Goal: Information Seeking & Learning: Compare options

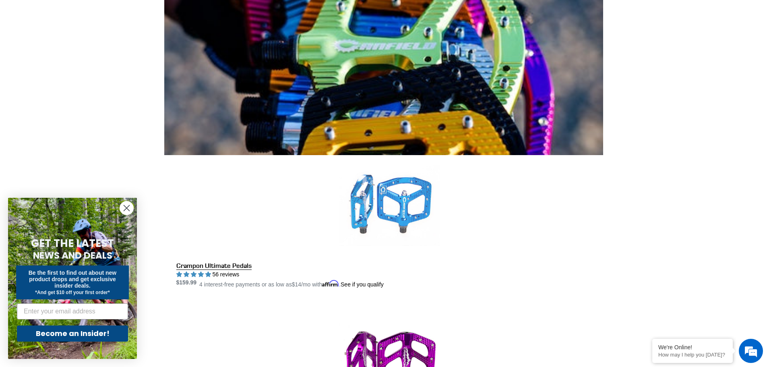
click at [420, 155] on link "Crampon Ultimate Pedals" at bounding box center [389, 222] width 427 height 134
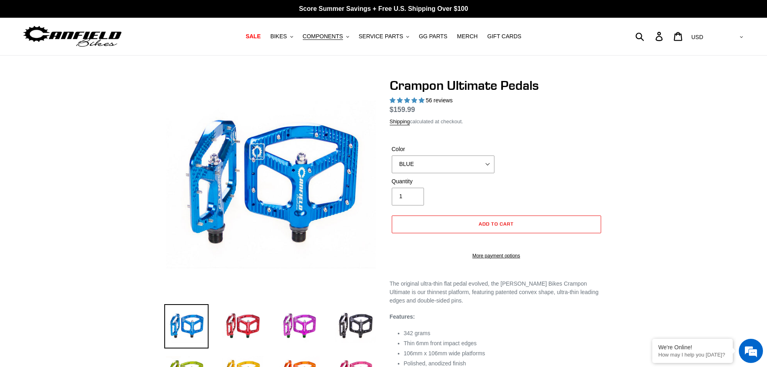
scroll to position [121, 0]
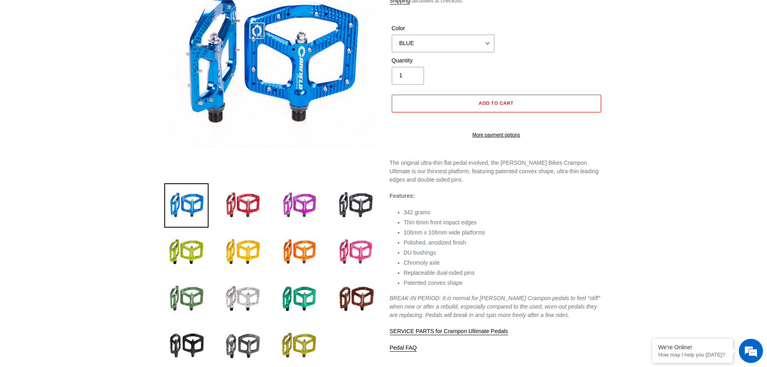
select select "highest-rating"
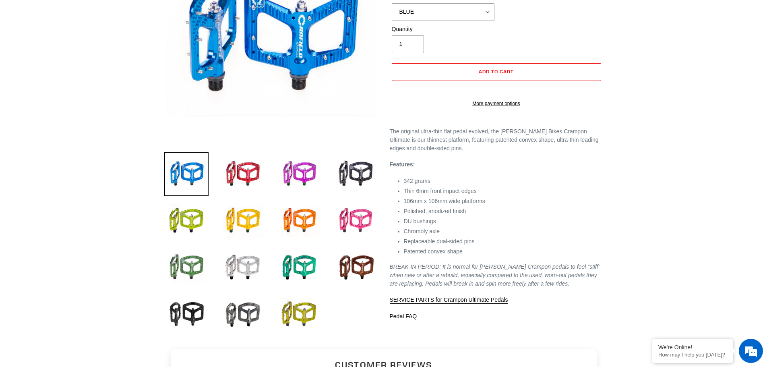
scroll to position [161, 0]
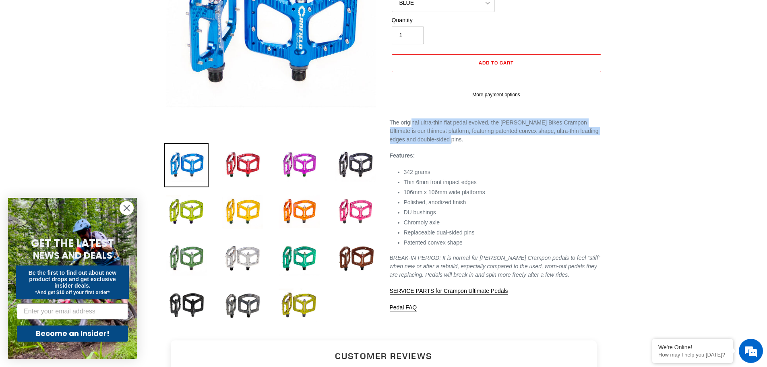
drag, startPoint x: 458, startPoint y: 147, endPoint x: 470, endPoint y: 151, distance: 12.9
click at [470, 144] on p "The original ultra-thin flat pedal evolved, the Canfield Bikes Crampon Ultimate…" at bounding box center [496, 130] width 213 height 25
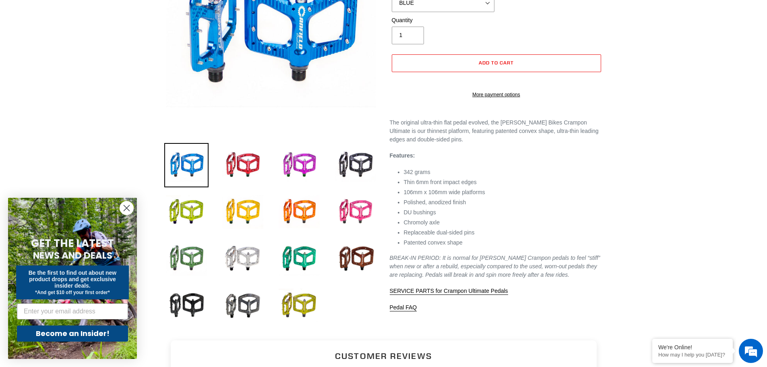
click at [561, 206] on ul "342 grams Thin 6mm front impact edges 106mm x 106mm wide platforms Polished, an…" at bounding box center [503, 207] width 199 height 79
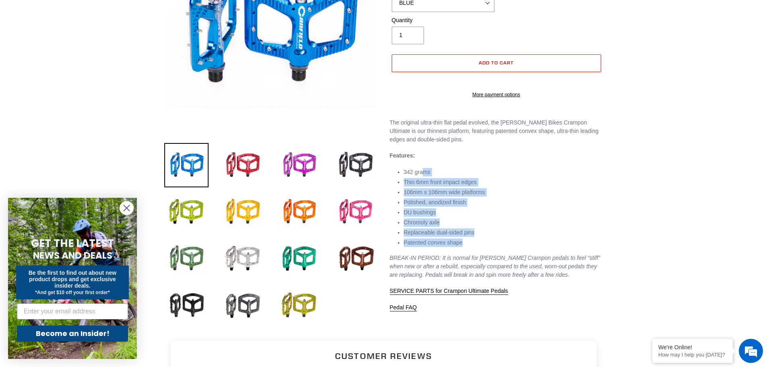
drag, startPoint x: 422, startPoint y: 181, endPoint x: 469, endPoint y: 267, distance: 97.7
click at [469, 267] on div "The original ultra-thin flat pedal evolved, the Canfield Bikes Crampon Ultimate…" at bounding box center [496, 214] width 213 height 193
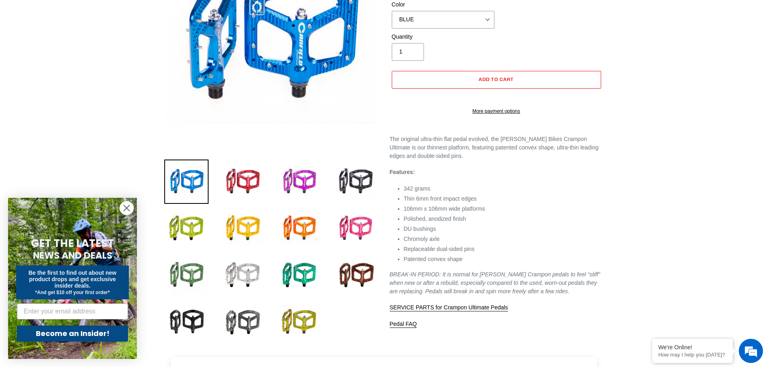
scroll to position [81, 0]
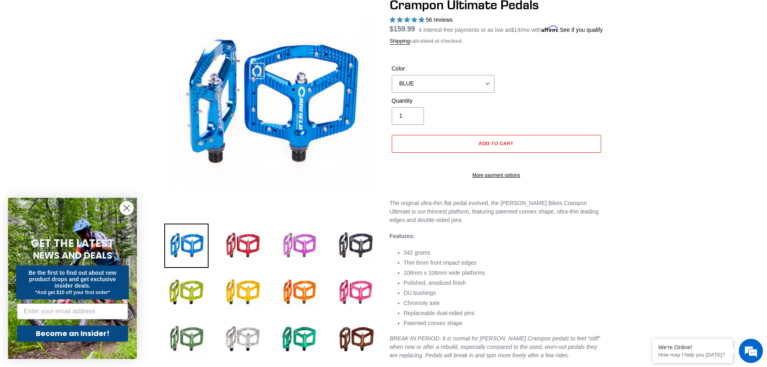
click at [302, 253] on img at bounding box center [299, 245] width 44 height 44
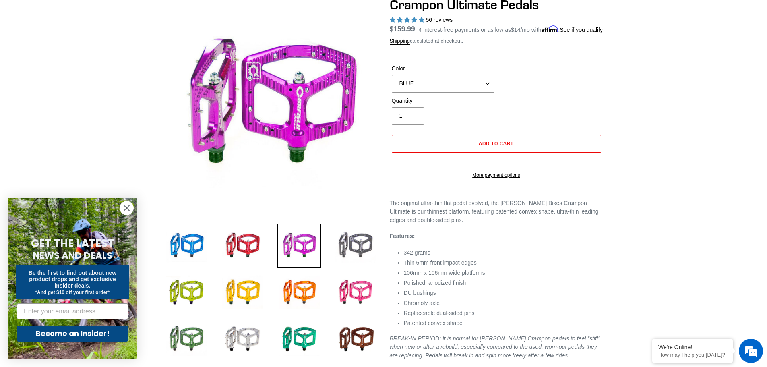
click at [347, 256] on img at bounding box center [355, 245] width 44 height 44
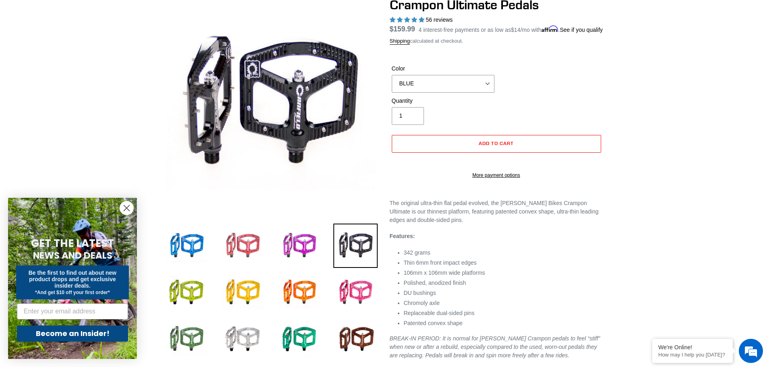
click at [253, 246] on img at bounding box center [243, 245] width 44 height 44
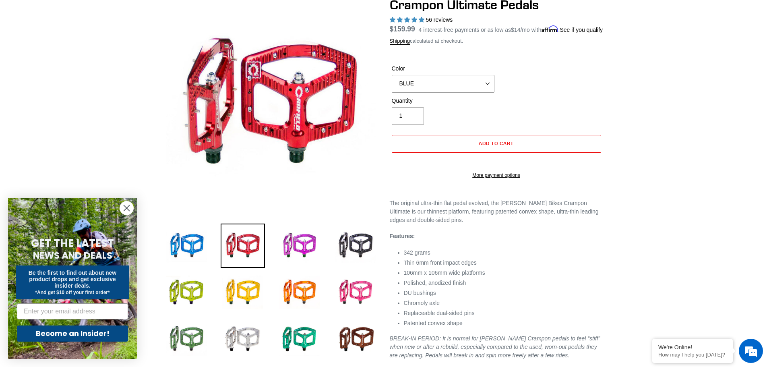
scroll to position [0, 0]
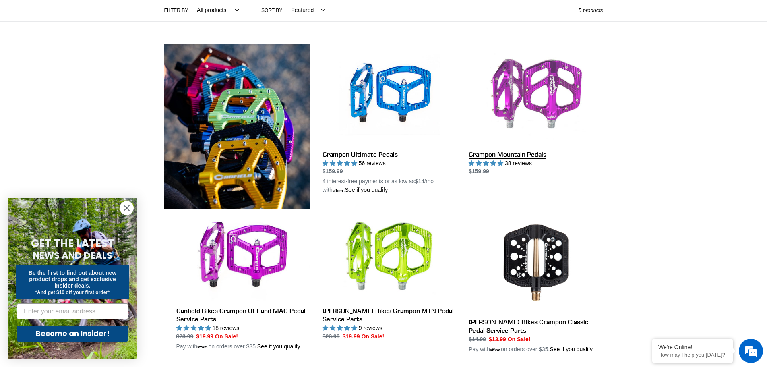
scroll to position [161, 0]
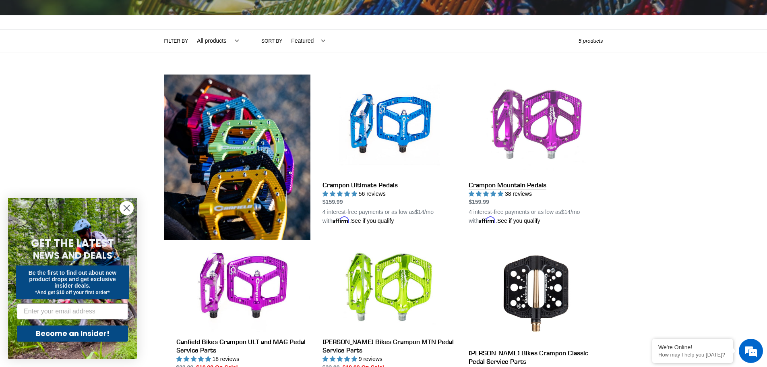
click at [521, 112] on link "Crampon Mountain Pedals" at bounding box center [536, 149] width 134 height 151
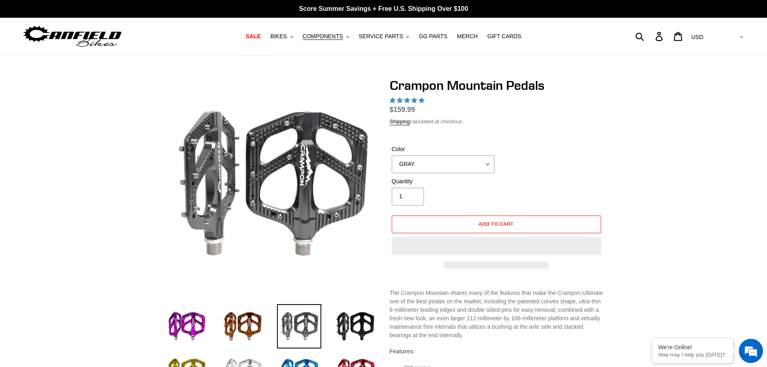
scroll to position [81, 0]
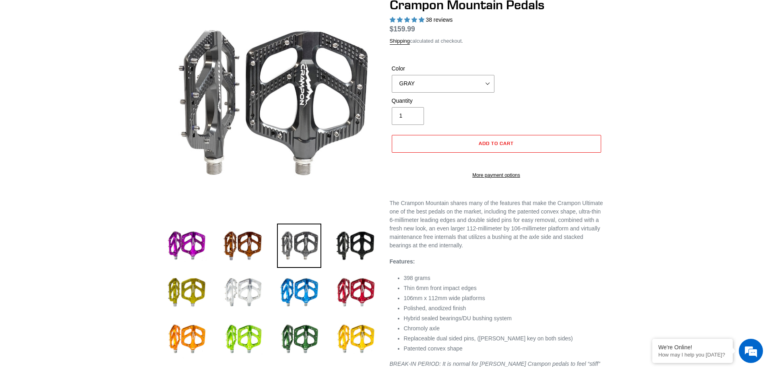
select select "highest-rating"
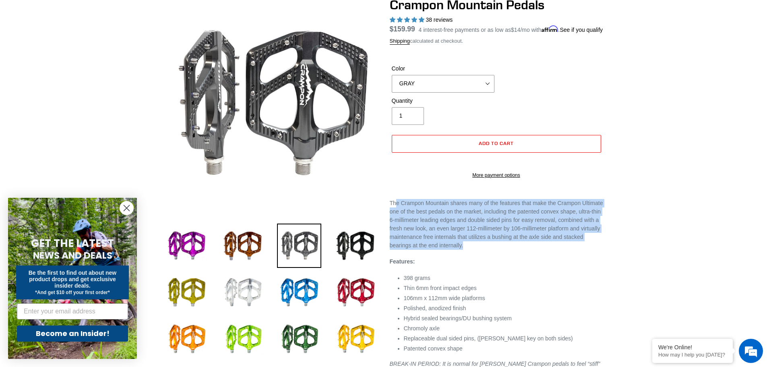
drag, startPoint x: 397, startPoint y: 216, endPoint x: 510, endPoint y: 267, distance: 124.2
click at [509, 250] on p "The Crampon Mountain shares many of the features that make the Crampon Ultimate…" at bounding box center [496, 224] width 213 height 51
click at [510, 250] on p "The Crampon Mountain shares many of the features that make the Crampon Ultimate…" at bounding box center [496, 224] width 213 height 51
drag, startPoint x: 486, startPoint y: 267, endPoint x: 419, endPoint y: 220, distance: 81.6
click at [419, 220] on p "The Crampon Mountain shares many of the features that make the Crampon Ultimate…" at bounding box center [496, 224] width 213 height 51
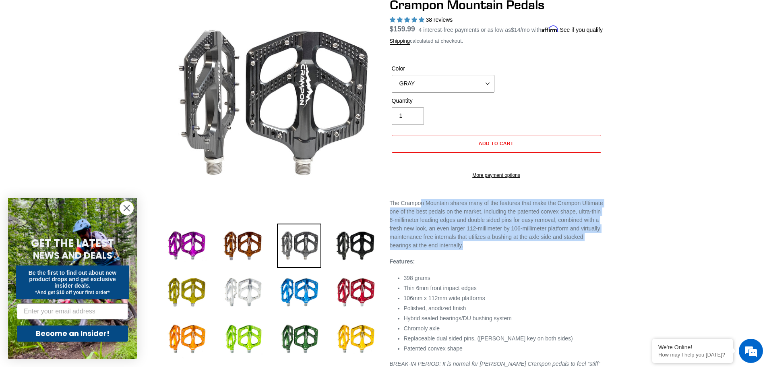
click at [419, 220] on p "The Crampon Mountain shares many of the features that make the Crampon Ultimate…" at bounding box center [496, 224] width 213 height 51
drag, startPoint x: 412, startPoint y: 220, endPoint x: 515, endPoint y: 271, distance: 114.7
click at [515, 271] on div "The Crampon Mountain shares many of the features that make the Crampon Ultimate…" at bounding box center [496, 308] width 213 height 219
drag, startPoint x: 493, startPoint y: 260, endPoint x: 429, endPoint y: 225, distance: 73.1
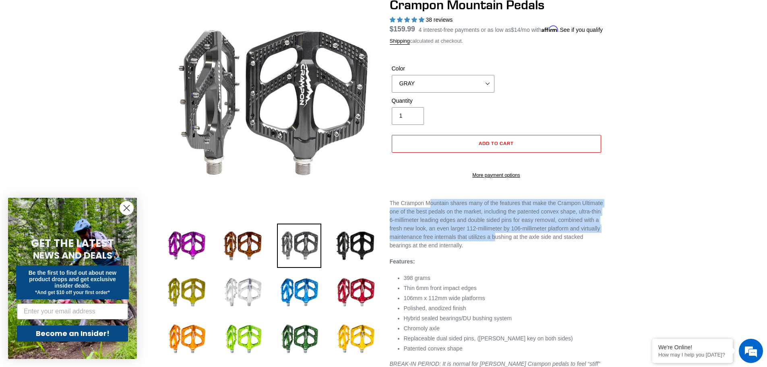
click at [429, 225] on p "The Crampon Mountain shares many of the features that make the Crampon Ultimate…" at bounding box center [496, 224] width 213 height 51
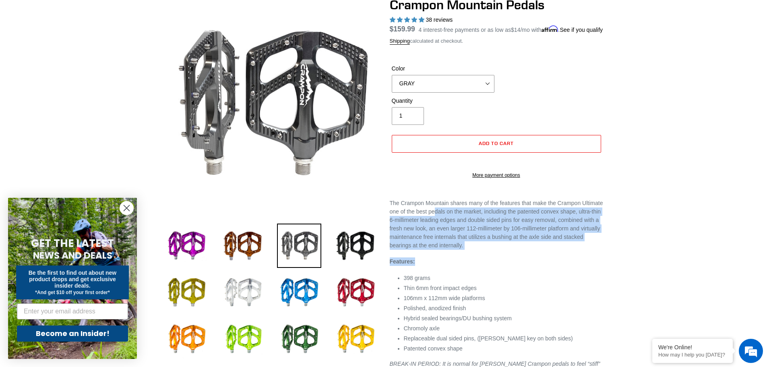
drag, startPoint x: 442, startPoint y: 231, endPoint x: 498, endPoint y: 270, distance: 68.3
click at [498, 270] on div "The Crampon Mountain shares many of the features that make the Crampon Ultimate…" at bounding box center [496, 308] width 213 height 219
click at [500, 270] on div "The Crampon Mountain shares many of the features that make the Crampon Ultimate…" at bounding box center [496, 308] width 213 height 219
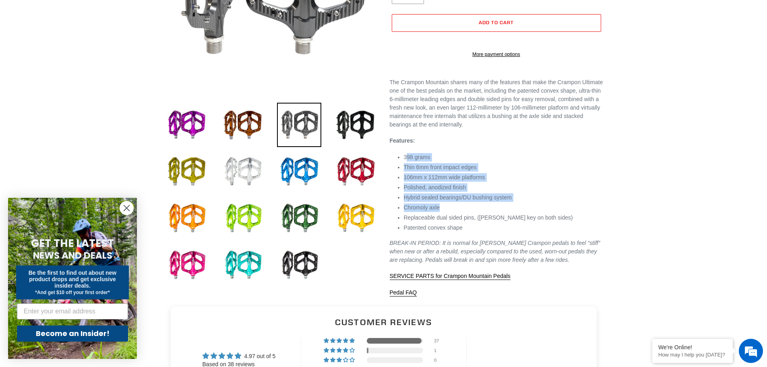
scroll to position [0, 0]
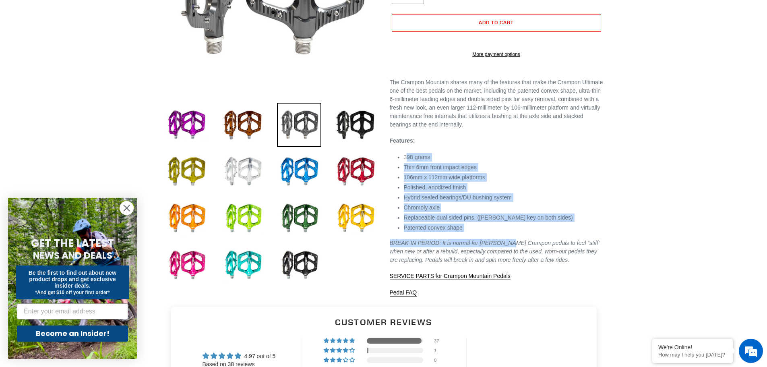
drag, startPoint x: 422, startPoint y: 170, endPoint x: 500, endPoint y: 252, distance: 113.3
click at [500, 252] on div "The Crampon Mountain shares many of the features that make the Crampon Ultimate…" at bounding box center [496, 187] width 213 height 219
click at [495, 232] on li "Patented convex shape" at bounding box center [503, 227] width 199 height 8
click at [558, 161] on li "398 grams" at bounding box center [503, 157] width 199 height 8
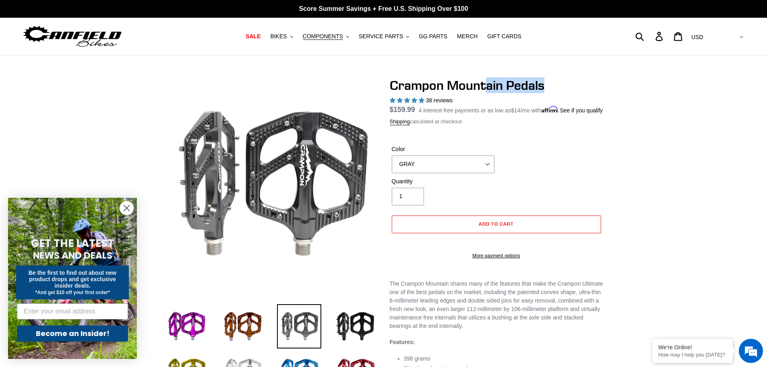
drag, startPoint x: 485, startPoint y: 81, endPoint x: 562, endPoint y: 89, distance: 77.3
click at [557, 89] on h1 "Crampon Mountain Pedals" at bounding box center [496, 85] width 213 height 15
click at [562, 89] on h1 "Crampon Mountain Pedals" at bounding box center [496, 85] width 213 height 15
drag, startPoint x: 552, startPoint y: 86, endPoint x: 446, endPoint y: 81, distance: 106.1
click at [446, 81] on h1 "Crampon Mountain Pedals" at bounding box center [496, 85] width 213 height 15
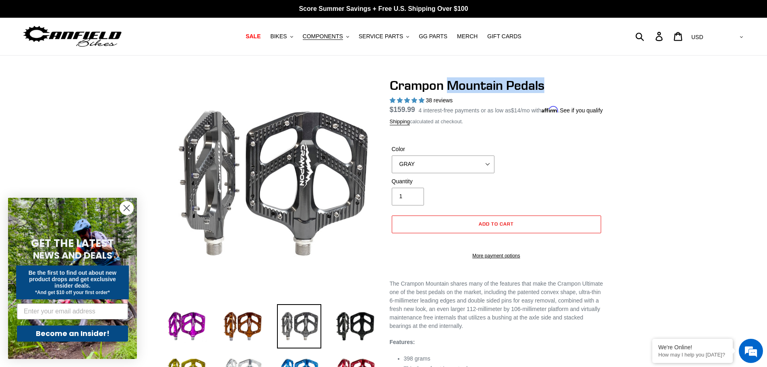
click at [446, 81] on h1 "Crampon Mountain Pedals" at bounding box center [496, 85] width 213 height 15
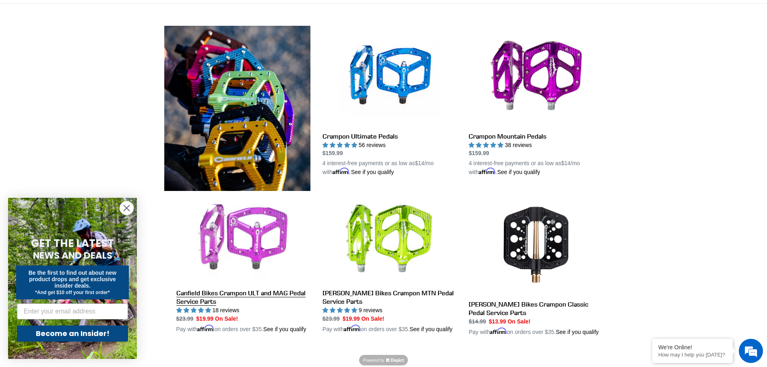
scroll to position [201, 0]
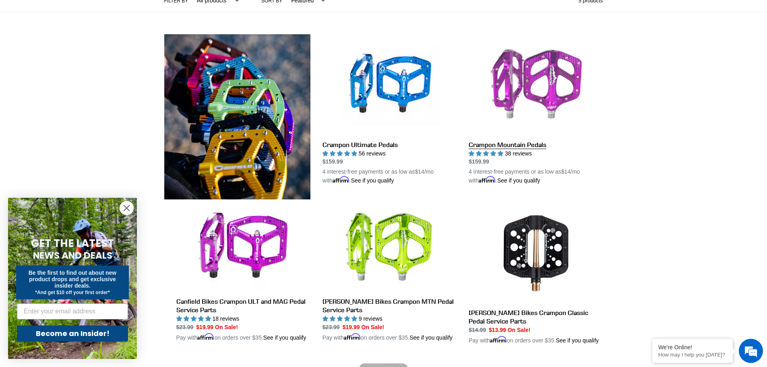
click at [534, 79] on link "Crampon Mountain Pedals" at bounding box center [536, 109] width 134 height 151
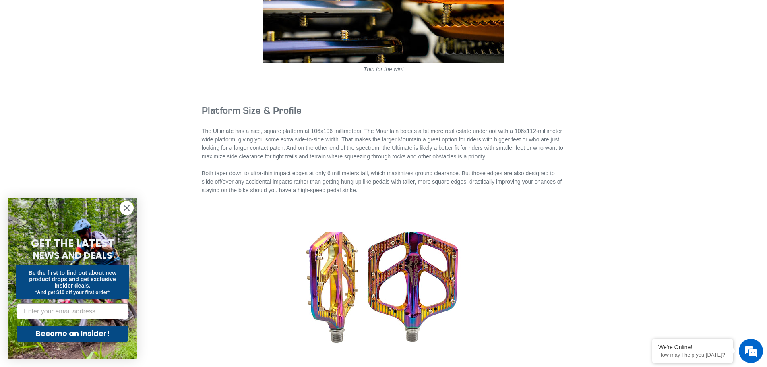
scroll to position [523, 0]
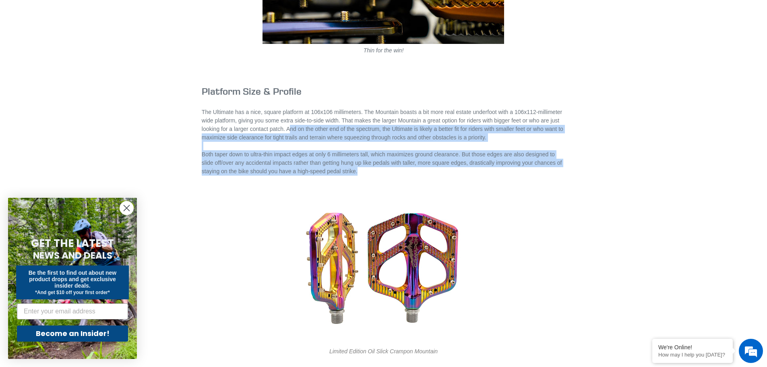
drag, startPoint x: 290, startPoint y: 128, endPoint x: 406, endPoint y: 171, distance: 123.4
click at [406, 171] on p "The Ultimate has a nice, square platform at 106x106 millimeters. The Mountain b…" at bounding box center [384, 142] width 364 height 68
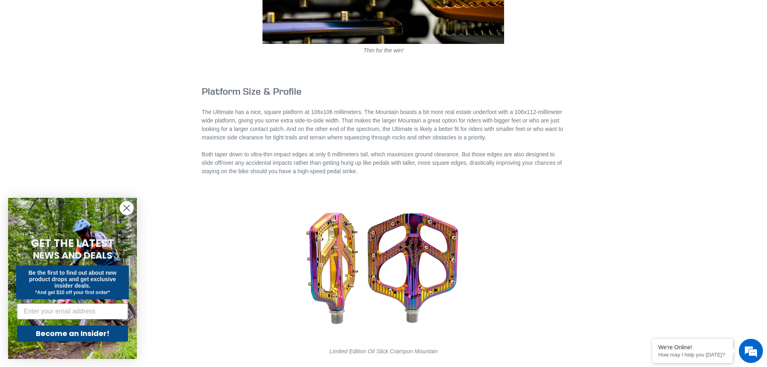
click at [536, 155] on p "The Ultimate has a nice, square platform at 106x106 millimeters. The Mountain b…" at bounding box center [384, 142] width 364 height 68
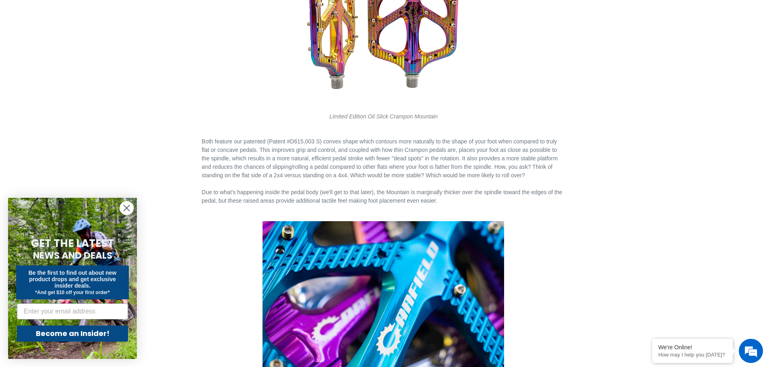
scroll to position [805, 0]
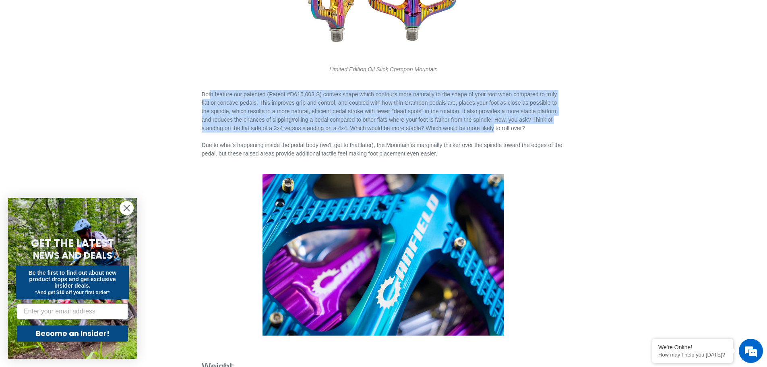
drag, startPoint x: 233, startPoint y: 97, endPoint x: 493, endPoint y: 123, distance: 261.8
click at [493, 123] on p "Both feature our patented (Patent #D615,003 S) convex shape which contours more…" at bounding box center [384, 128] width 364 height 76
click at [494, 122] on p "Both feature our patented (Patent #D615,003 S) convex shape which contours more…" at bounding box center [384, 128] width 364 height 76
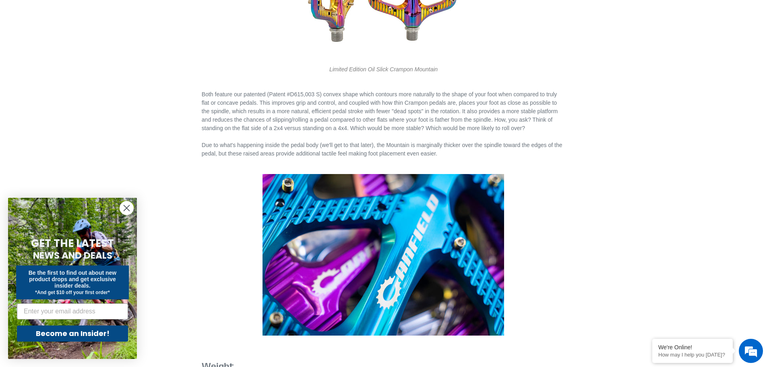
click at [545, 124] on p "Both feature our patented (Patent #D615,003 S) convex shape which contours more…" at bounding box center [384, 128] width 364 height 76
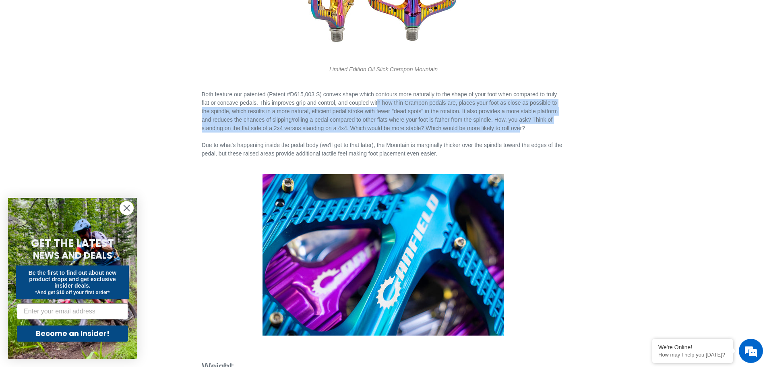
drag, startPoint x: 467, startPoint y: 124, endPoint x: 366, endPoint y: 101, distance: 102.9
click at [370, 103] on p "Both feature our patented (Patent #D615,003 S) convex shape which contours more…" at bounding box center [384, 128] width 364 height 76
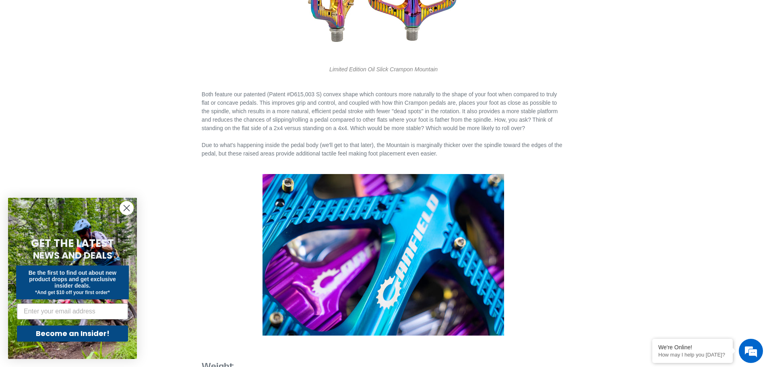
click at [366, 101] on p "Both feature our patented (Patent #D615,003 S) convex shape which contours more…" at bounding box center [384, 128] width 364 height 76
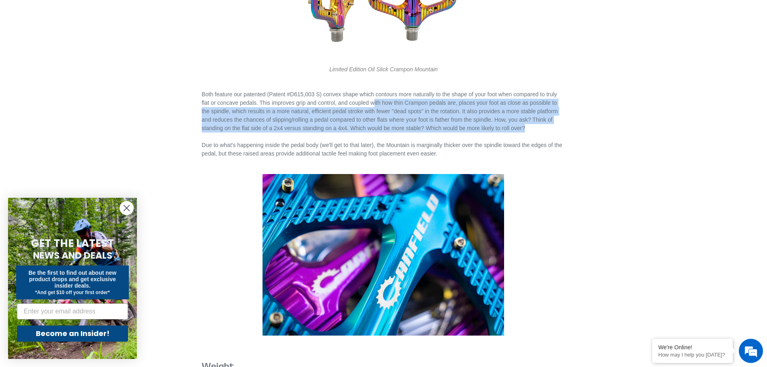
drag, startPoint x: 456, startPoint y: 105, endPoint x: 578, endPoint y: 131, distance: 124.3
click at [578, 130] on div "Crampon Pedals: Ultimate vs. Mountain by Don Stefanovich February 16, 2024 Our …" at bounding box center [377, 242] width 451 height 1941
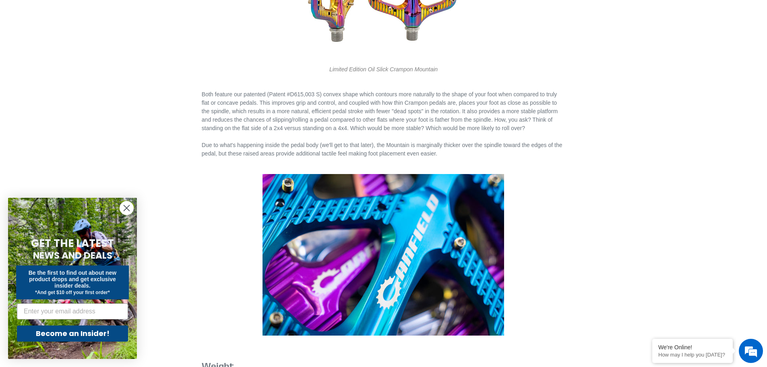
click at [578, 131] on div "Crampon Pedals: Ultimate vs. Mountain by Don Stefanovich February 16, 2024 Our …" at bounding box center [377, 242] width 451 height 1941
click at [661, 118] on main "Crampon Pedals: Ultimate vs. Mountain by Don Stefanovich February 16, 2024 Our …" at bounding box center [383, 345] width 767 height 2191
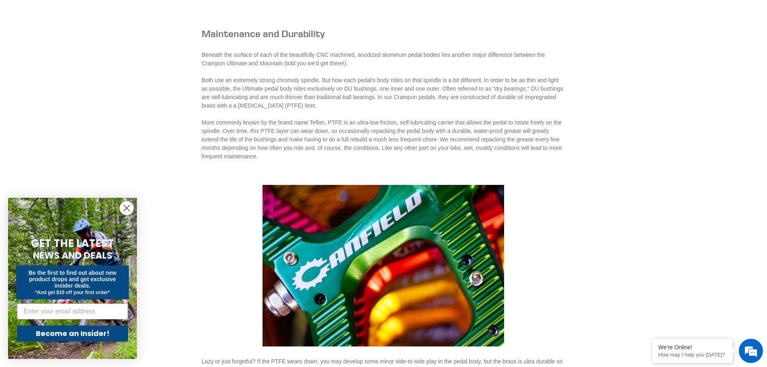
scroll to position [1248, 0]
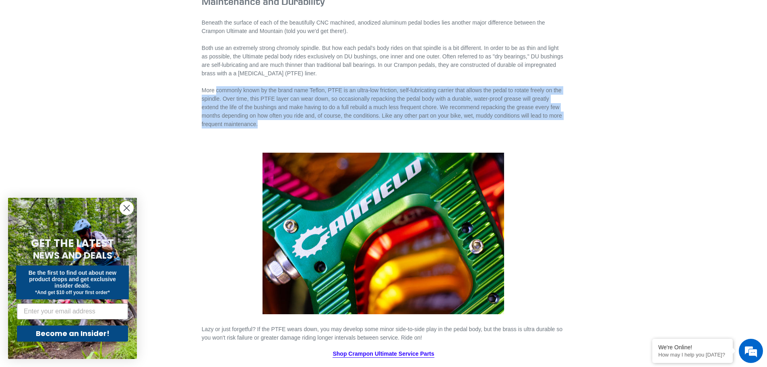
drag, startPoint x: 217, startPoint y: 85, endPoint x: 300, endPoint y: 122, distance: 90.4
click at [300, 122] on p "Beneath the surface of each of the beautifully CNC machined, anodized aluminum …" at bounding box center [384, 74] width 364 height 110
click at [301, 122] on p "Beneath the surface of each of the beautifully CNC machined, anodized aluminum …" at bounding box center [384, 74] width 364 height 110
drag, startPoint x: 281, startPoint y: 118, endPoint x: 231, endPoint y: 87, distance: 58.4
click at [231, 87] on p "Beneath the surface of each of the beautifully CNC machined, anodized aluminum …" at bounding box center [384, 74] width 364 height 110
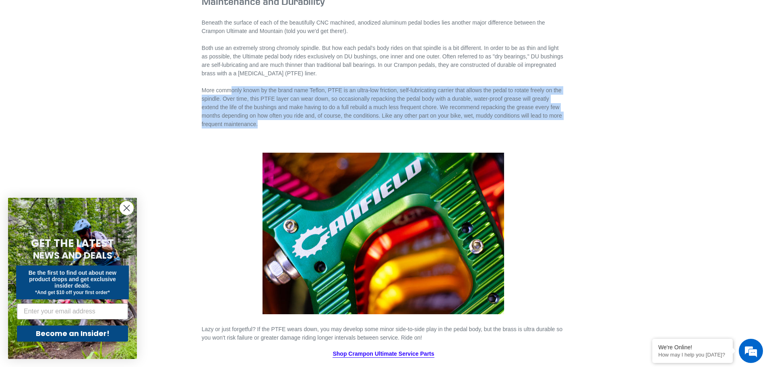
click at [231, 87] on p "Beneath the surface of each of the beautifully CNC machined, anodized aluminum …" at bounding box center [384, 74] width 364 height 110
drag, startPoint x: 243, startPoint y: 79, endPoint x: 293, endPoint y: 125, distance: 67.8
click at [293, 125] on p "Beneath the surface of each of the beautifully CNC machined, anodized aluminum …" at bounding box center [384, 74] width 364 height 110
click at [292, 125] on p "Beneath the surface of each of the beautifully CNC machined, anodized aluminum …" at bounding box center [384, 74] width 364 height 110
drag, startPoint x: 272, startPoint y: 122, endPoint x: 205, endPoint y: 90, distance: 74.9
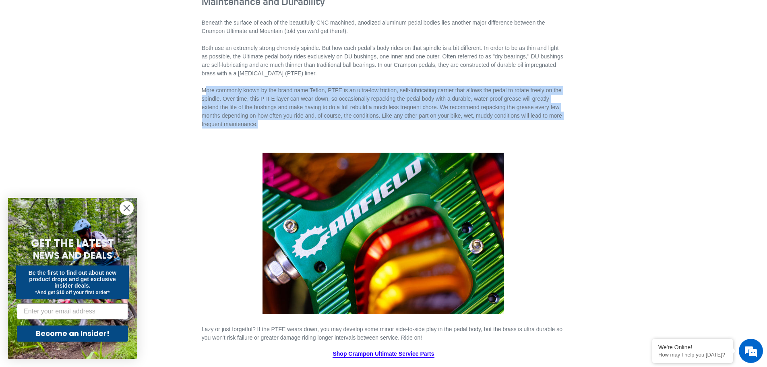
click at [205, 90] on p "Beneath the surface of each of the beautifully CNC machined, anodized aluminum …" at bounding box center [384, 74] width 364 height 110
drag, startPoint x: 221, startPoint y: 91, endPoint x: 263, endPoint y: 124, distance: 53.3
click at [263, 124] on p "Beneath the surface of each of the beautifully CNC machined, anodized aluminum …" at bounding box center [384, 74] width 364 height 110
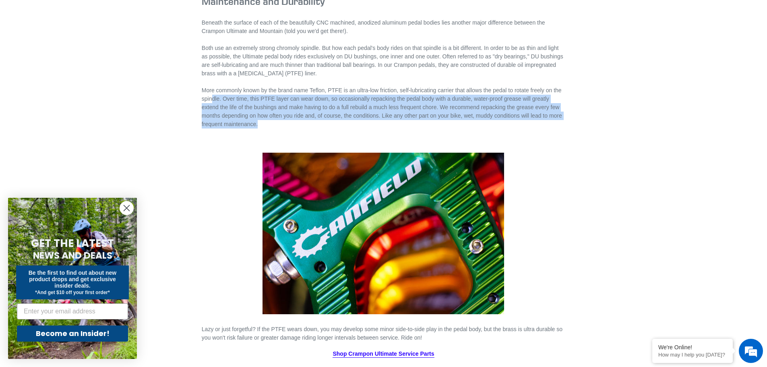
drag, startPoint x: 292, startPoint y: 120, endPoint x: 211, endPoint y: 101, distance: 83.7
click at [211, 101] on p "Beneath the surface of each of the beautifully CNC machined, anodized aluminum …" at bounding box center [384, 74] width 364 height 110
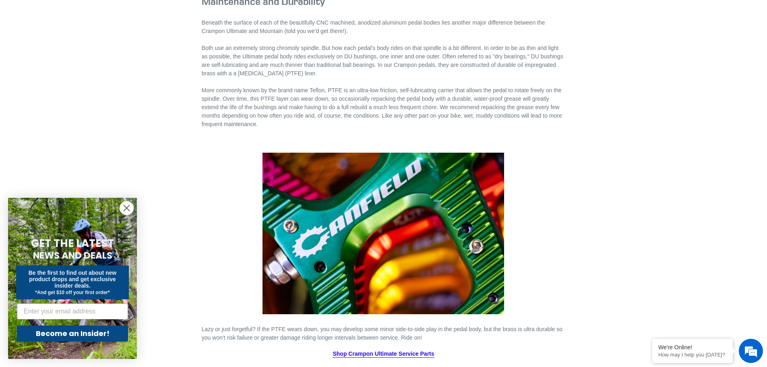
click at [223, 89] on p "Beneath the surface of each of the beautifully CNC machined, anodized aluminum …" at bounding box center [384, 74] width 364 height 110
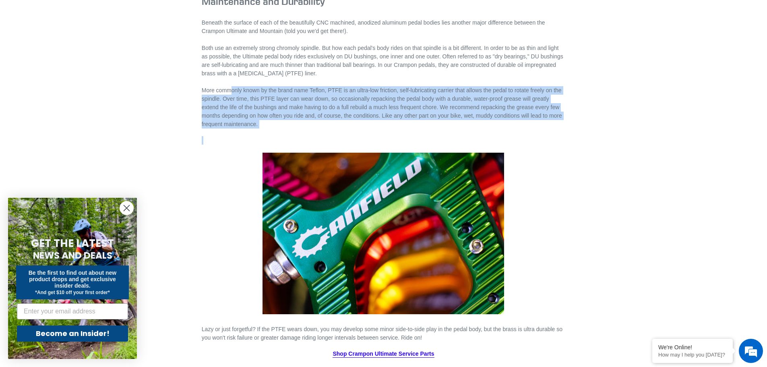
drag, startPoint x: 237, startPoint y: 86, endPoint x: 322, endPoint y: 137, distance: 98.8
click at [322, 137] on p at bounding box center [384, 140] width 364 height 8
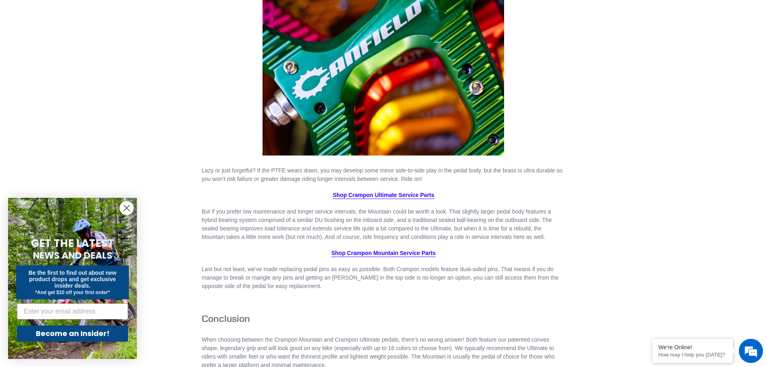
scroll to position [1409, 0]
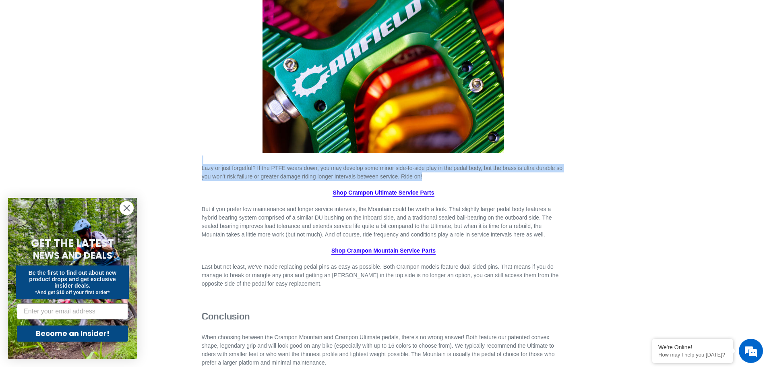
drag, startPoint x: 230, startPoint y: 160, endPoint x: 458, endPoint y: 172, distance: 229.0
click at [458, 172] on p "Lazy or just forgetful? If the PTFE wears down, you may develop some minor side…" at bounding box center [384, 167] width 364 height 25
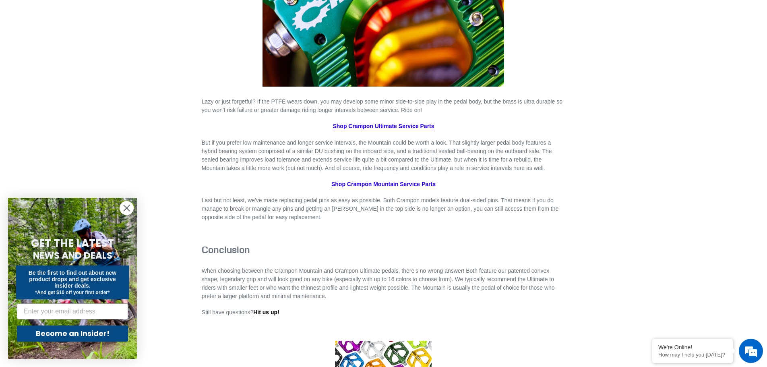
scroll to position [1490, 0]
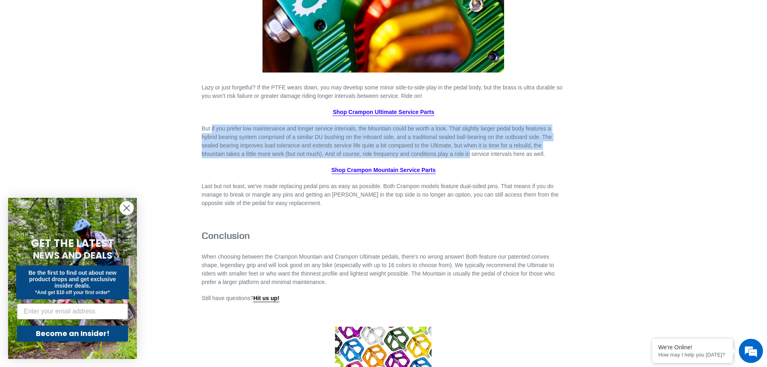
drag, startPoint x: 211, startPoint y: 125, endPoint x: 471, endPoint y: 153, distance: 261.2
click at [471, 153] on p "But if you prefer low maintenance and longer service intervals, the Mountain co…" at bounding box center [384, 141] width 364 height 34
click at [472, 153] on p "But if you prefer low maintenance and longer service intervals, the Mountain co…" at bounding box center [384, 141] width 364 height 34
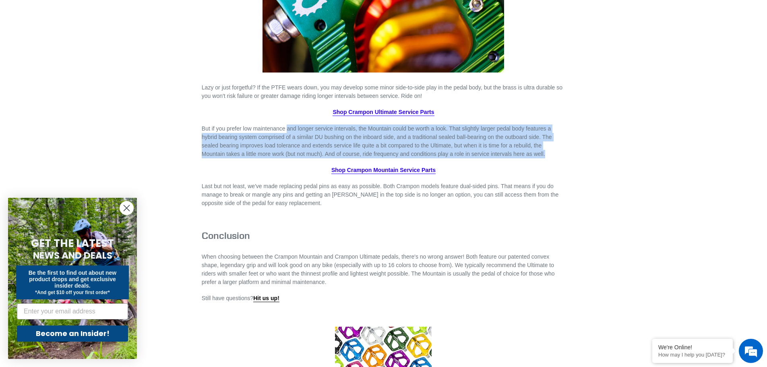
drag, startPoint x: 287, startPoint y: 129, endPoint x: 552, endPoint y: 156, distance: 266.8
click at [550, 156] on p "But if you prefer low maintenance and longer service intervals, the Mountain co…" at bounding box center [384, 141] width 364 height 34
click at [552, 156] on p "But if you prefer low maintenance and longer service intervals, the Mountain co…" at bounding box center [384, 141] width 364 height 34
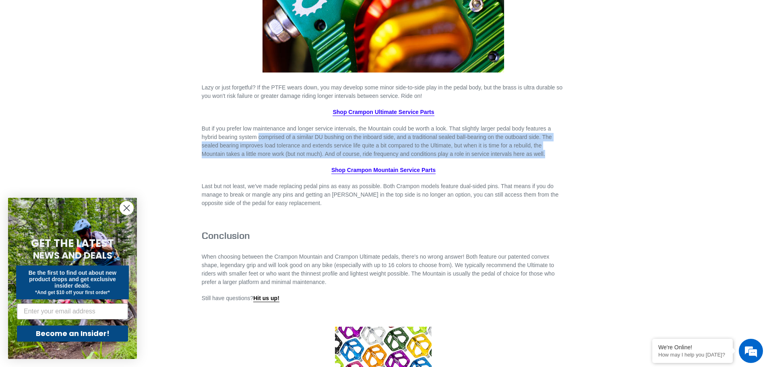
drag, startPoint x: 552, startPoint y: 156, endPoint x: 271, endPoint y: 139, distance: 282.0
click at [271, 139] on p "But if you prefer low maintenance and longer service intervals, the Mountain co…" at bounding box center [384, 141] width 364 height 34
click at [269, 139] on p "But if you prefer low maintenance and longer service intervals, the Mountain co…" at bounding box center [384, 141] width 364 height 34
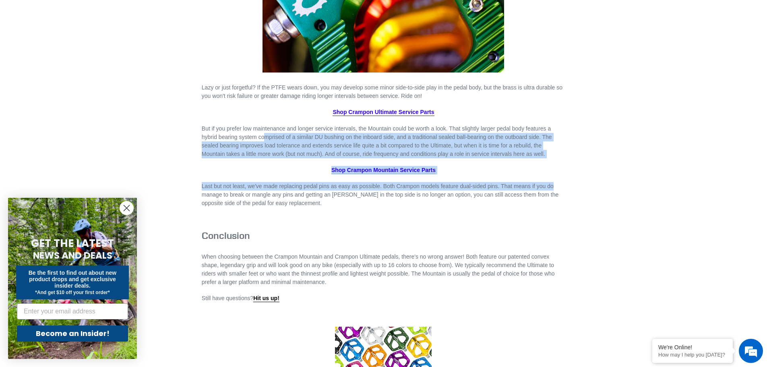
drag, startPoint x: 363, startPoint y: 137, endPoint x: 571, endPoint y: 152, distance: 208.3
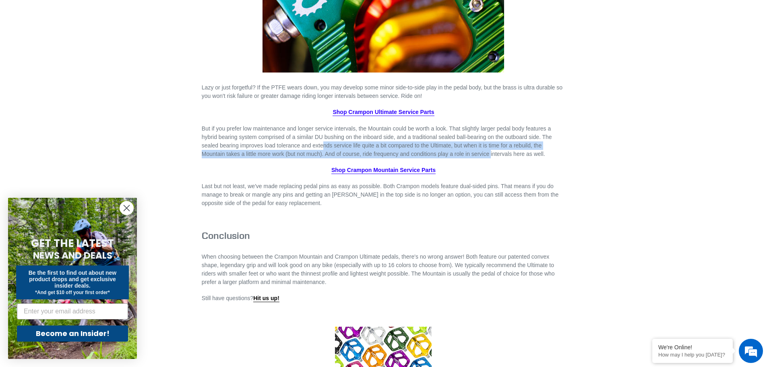
drag, startPoint x: 323, startPoint y: 141, endPoint x: 492, endPoint y: 151, distance: 169.0
click at [492, 151] on p "But if you prefer low maintenance and longer service intervals, the Mountain co…" at bounding box center [384, 141] width 364 height 34
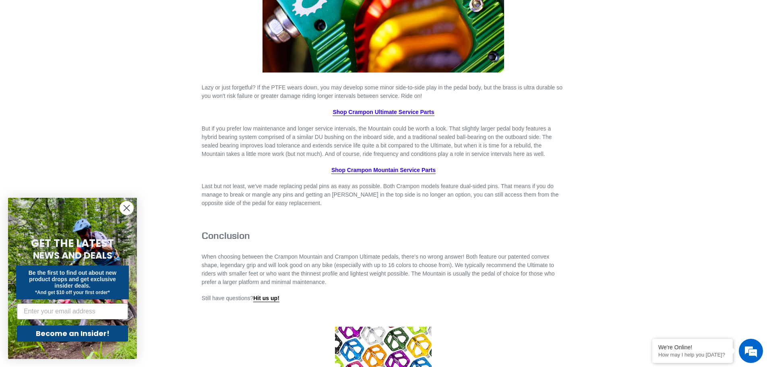
click at [499, 151] on p "But if you prefer low maintenance and longer service intervals, the Mountain co…" at bounding box center [384, 141] width 364 height 34
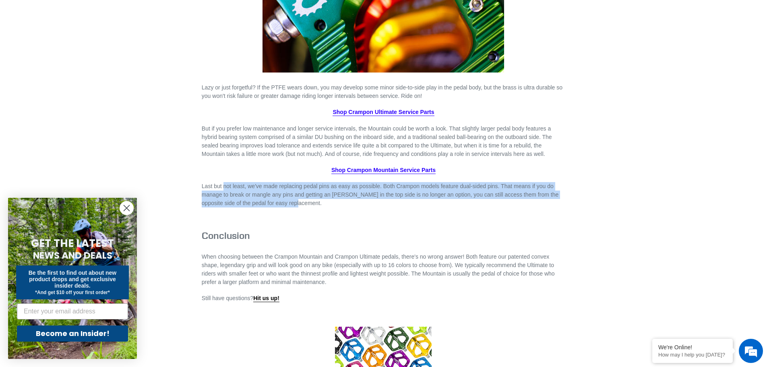
drag, startPoint x: 224, startPoint y: 185, endPoint x: 333, endPoint y: 198, distance: 109.5
click at [333, 198] on p "Last but not least, we've made replacing pedal pins as easy as possible. Both C…" at bounding box center [384, 194] width 364 height 25
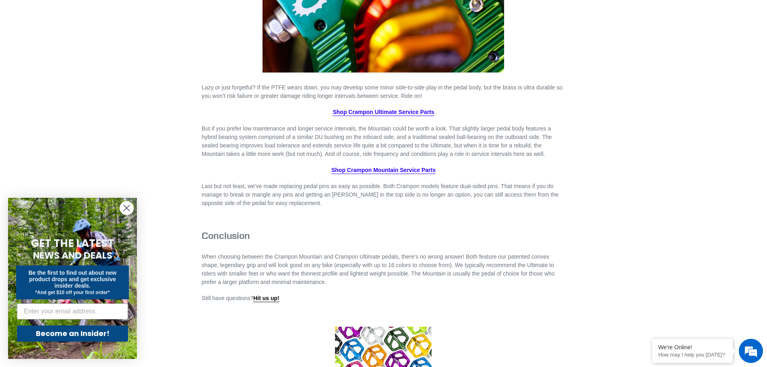
drag, startPoint x: 583, startPoint y: 165, endPoint x: 635, endPoint y: 159, distance: 53.1
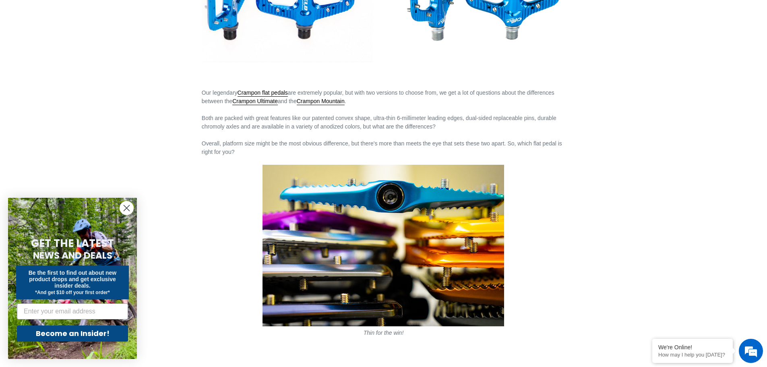
scroll to position [242, 0]
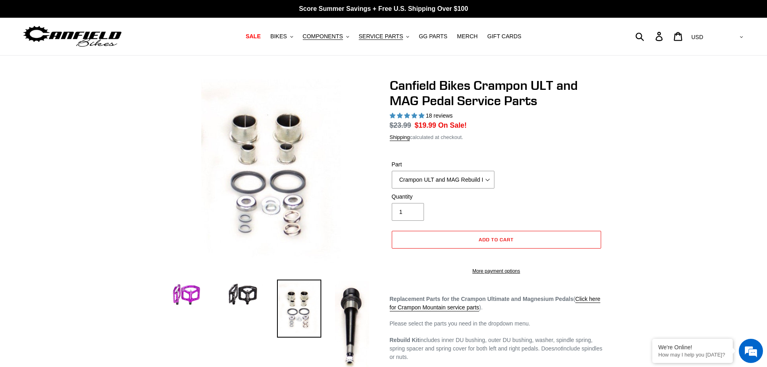
select select "highest-rating"
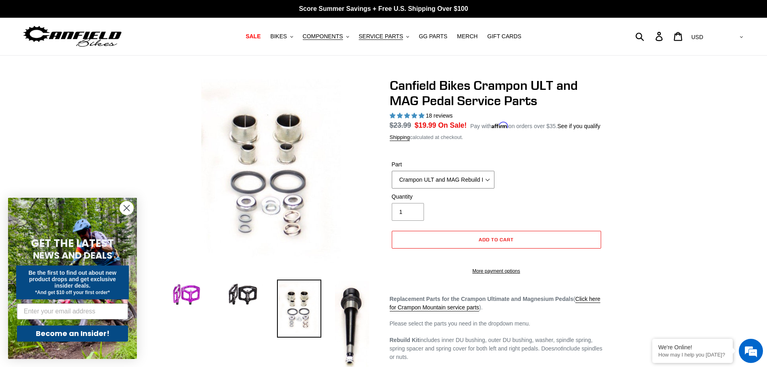
click at [447, 175] on select "Crampon ULT and MAG Rebuild Kit Crampon ULT and MAG 4mm x 8mm Pin Kit - Silver …" at bounding box center [443, 180] width 103 height 18
click at [392, 171] on select "Crampon ULT and MAG Rebuild Kit Crampon ULT and MAG 4mm x 8mm Pin Kit - Silver …" at bounding box center [443, 180] width 103 height 18
click at [458, 177] on select "Crampon ULT and MAG Rebuild Kit Crampon ULT and MAG 4mm x 8mm Pin Kit - Silver …" at bounding box center [443, 180] width 103 height 18
click at [392, 171] on select "Crampon ULT and MAG Rebuild Kit Crampon ULT and MAG 4mm x 8mm Pin Kit - Silver …" at bounding box center [443, 180] width 103 height 18
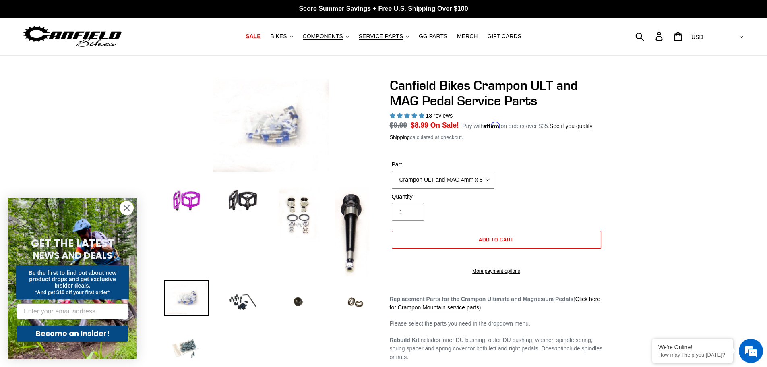
click at [468, 177] on select "Crampon ULT and MAG Rebuild Kit Crampon ULT and MAG 4mm x 8mm Pin Kit - Silver …" at bounding box center [443, 180] width 103 height 18
click at [544, 156] on form "Part Crampon ULT and MAG Rebuild Kit Crampon ULT and MAG 4mm x 8mm Pin Kit - Si…" at bounding box center [496, 214] width 213 height 135
drag, startPoint x: 441, startPoint y: 178, endPoint x: 451, endPoint y: 177, distance: 9.8
click at [441, 178] on select "Crampon ULT and MAG Rebuild Kit Crampon ULT and MAG 4mm x 8mm Pin Kit - Silver …" at bounding box center [443, 180] width 103 height 18
click at [392, 171] on select "Crampon ULT and MAG Rebuild Kit Crampon ULT and MAG 4mm x 8mm Pin Kit - Silver …" at bounding box center [443, 180] width 103 height 18
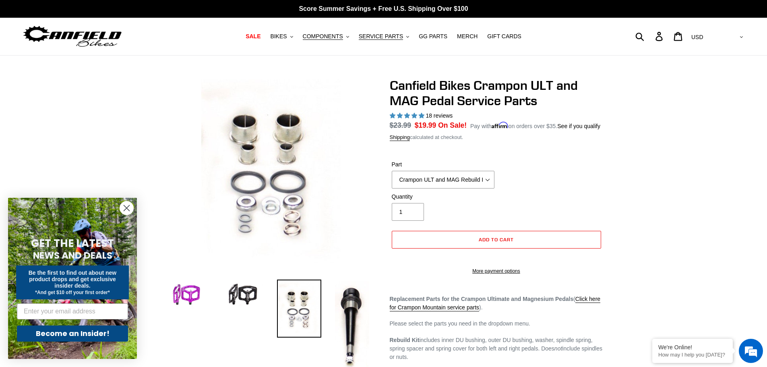
click at [585, 168] on div "Part Crampon ULT and MAG Rebuild Kit Crampon ULT and MAG 4mm x 8mm Pin Kit - Si…" at bounding box center [496, 176] width 213 height 32
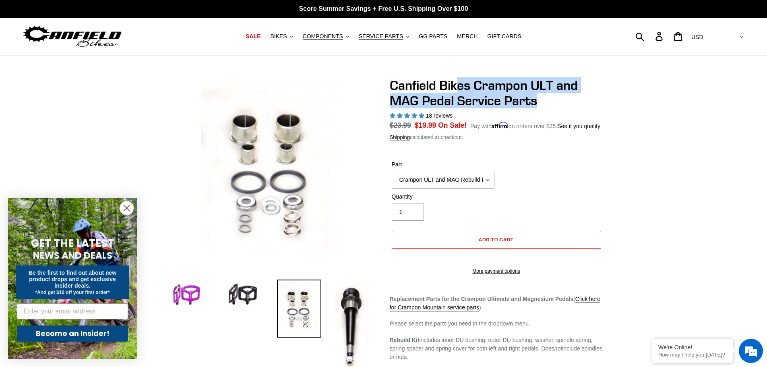
drag, startPoint x: 507, startPoint y: 92, endPoint x: 581, endPoint y: 102, distance: 74.4
click at [577, 102] on h1 "Canfield Bikes Crampon ULT and MAG Pedal Service Parts" at bounding box center [496, 93] width 213 height 31
click at [581, 102] on h1 "Canfield Bikes Crampon ULT and MAG Pedal Service Parts" at bounding box center [496, 93] width 213 height 31
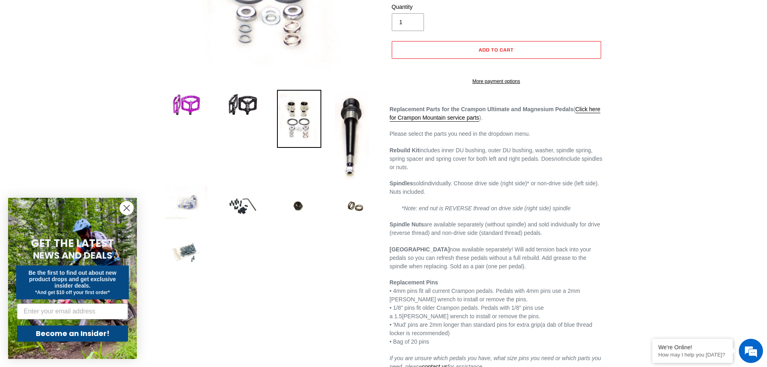
scroll to position [201, 0]
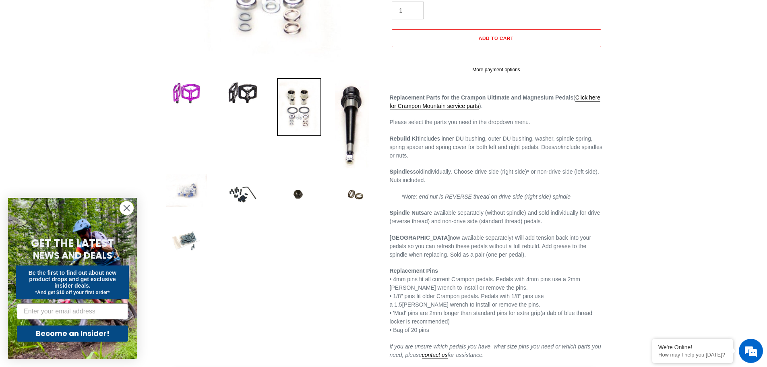
drag, startPoint x: 424, startPoint y: 144, endPoint x: 475, endPoint y: 167, distance: 56.2
click at [475, 160] on p "Rebuild Kit includes inner DU bushing, outer DU bushing, washer, spindle spring…" at bounding box center [496, 146] width 213 height 25
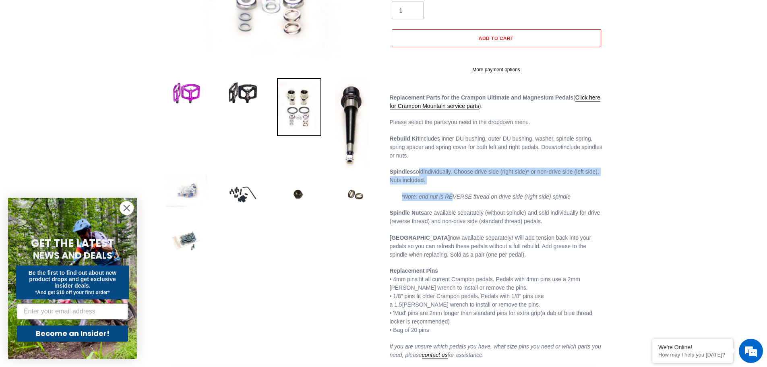
drag, startPoint x: 415, startPoint y: 175, endPoint x: 458, endPoint y: 198, distance: 49.2
click at [457, 198] on div "Replacement Parts for the Crampon Ultimate and Magnesium Pedals ( Click here fo…" at bounding box center [496, 226] width 213 height 266
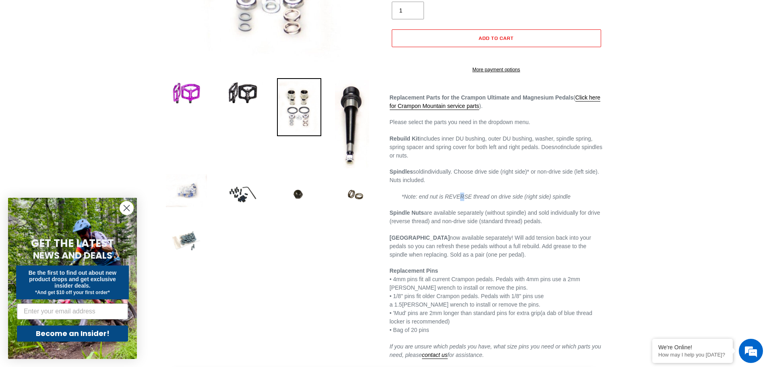
click at [458, 198] on div "Replacement Parts for the Crampon Ultimate and Magnesium Pedals ( Click here fo…" at bounding box center [496, 226] width 213 height 266
click at [428, 141] on div "Replacement Parts for the Crampon Ultimate and Magnesium Pedals ( Click here fo…" at bounding box center [496, 226] width 213 height 266
drag, startPoint x: 416, startPoint y: 136, endPoint x: 461, endPoint y: 189, distance: 69.8
click at [461, 189] on div "Replacement Parts for the Crampon Ultimate and Magnesium Pedals ( Click here fo…" at bounding box center [496, 226] width 213 height 266
click at [461, 184] on p "Spindles sold individually. Choose drive side (right side)* or non-drive side (…" at bounding box center [496, 176] width 213 height 17
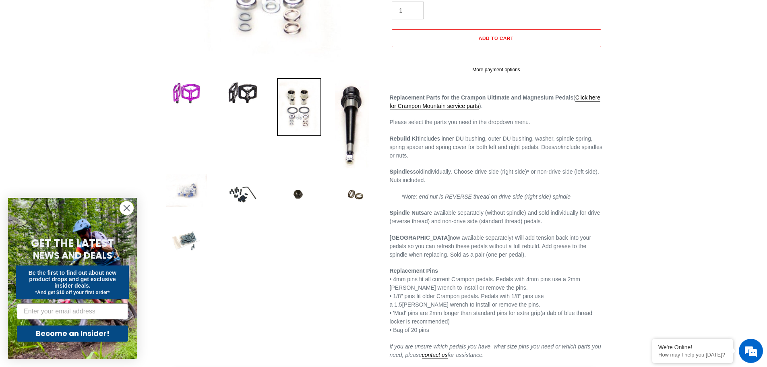
click at [445, 157] on p "Rebuild Kit includes inner DU bushing, outer DU bushing, washer, spindle spring…" at bounding box center [496, 146] width 213 height 25
drag, startPoint x: 415, startPoint y: 144, endPoint x: 460, endPoint y: 167, distance: 50.6
click at [460, 160] on p "Rebuild Kit includes inner DU bushing, outer DU bushing, washer, spindle spring…" at bounding box center [496, 146] width 213 height 25
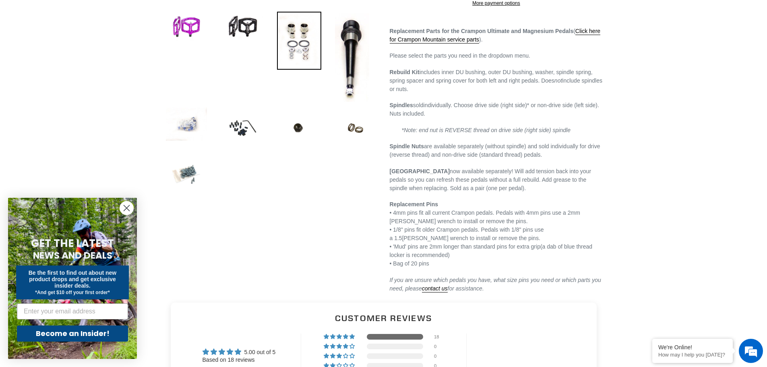
scroll to position [282, 0]
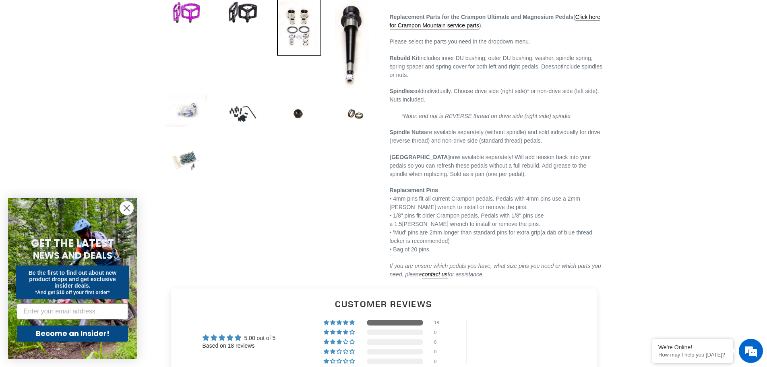
drag, startPoint x: 393, startPoint y: 195, endPoint x: 451, endPoint y: 264, distance: 90.3
click at [451, 263] on div "Replacement Parts for the Crampon Ultimate and Magnesium Pedals ( Click here fo…" at bounding box center [496, 146] width 213 height 266
click at [453, 267] on div "Replacement Parts for the Crampon Ultimate and Magnesium Pedals ( Click here fo…" at bounding box center [496, 146] width 213 height 266
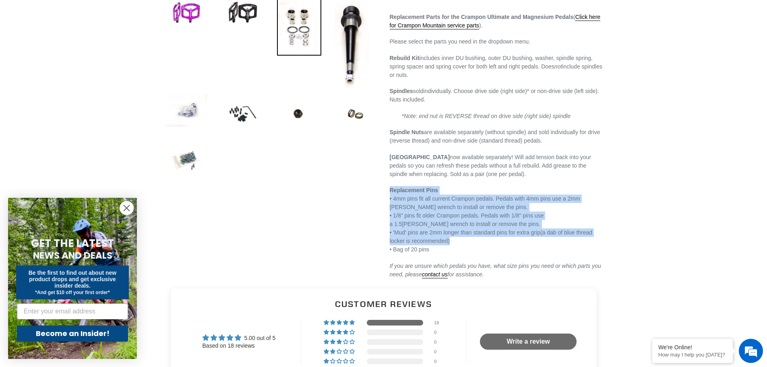
drag, startPoint x: 389, startPoint y: 203, endPoint x: 470, endPoint y: 248, distance: 92.5
click at [470, 248] on div "Canfield Bikes Crampon ULT and MAG Pedal Service Parts 18 reviews Regular price…" at bounding box center [490, 37] width 225 height 483
drag, startPoint x: 470, startPoint y: 248, endPoint x: 480, endPoint y: 242, distance: 11.9
click at [470, 248] on p "Replacement Pins • 4mm pins fit all current Crampon pedals. Pedals with 4mm pin…" at bounding box center [496, 220] width 213 height 68
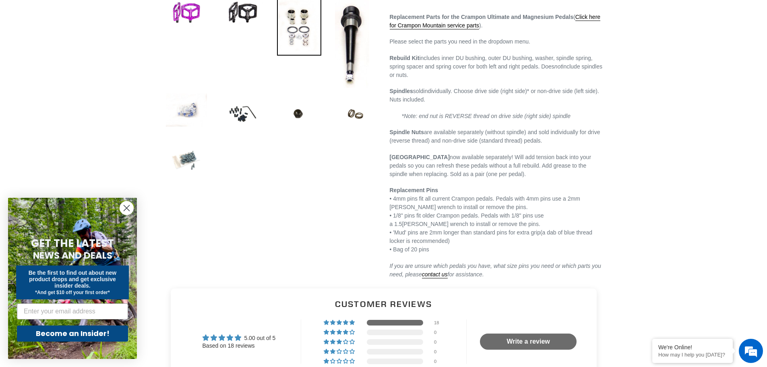
click at [482, 178] on p "Spindle Springs now available separately! Will add tension back into your pedal…" at bounding box center [496, 165] width 213 height 25
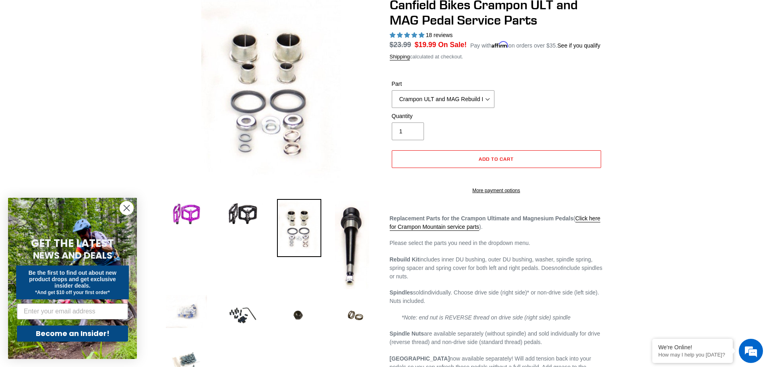
scroll to position [40, 0]
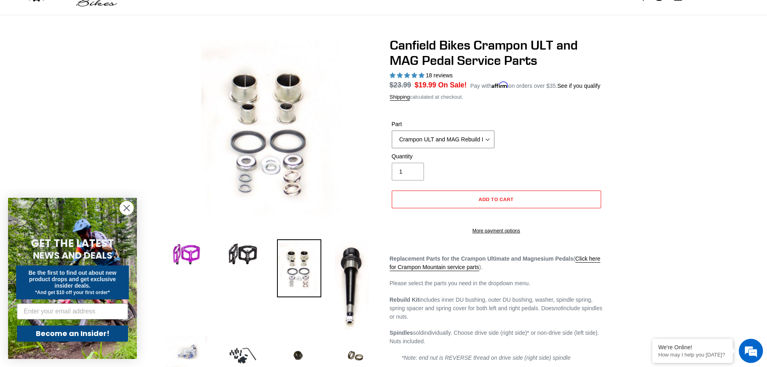
click at [480, 139] on select "Crampon ULT and MAG Rebuild Kit Crampon ULT and MAG 4mm x 8mm Pin Kit - Silver …" at bounding box center [443, 139] width 103 height 18
click at [533, 129] on div "Part Crampon ULT and MAG Rebuild Kit Crampon ULT and MAG 4mm x 8mm Pin Kit - Si…" at bounding box center [496, 136] width 213 height 32
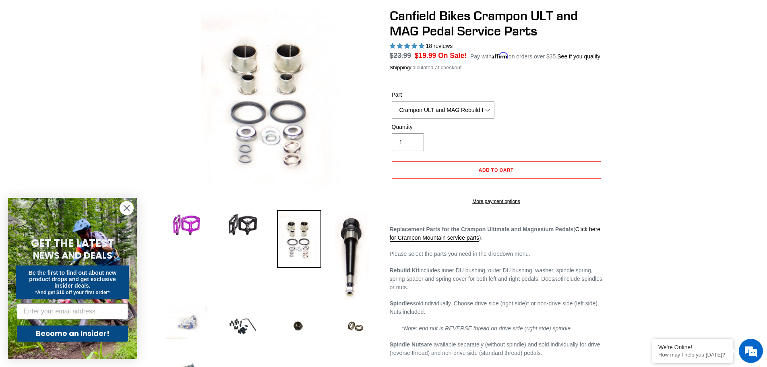
scroll to position [201, 0]
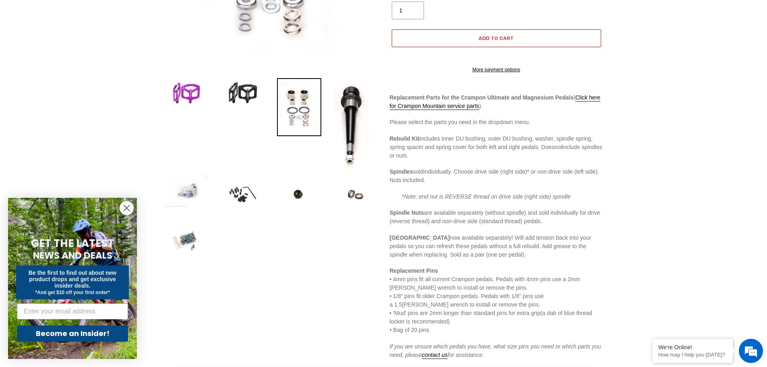
drag, startPoint x: 432, startPoint y: 148, endPoint x: 449, endPoint y: 168, distance: 25.7
click at [449, 160] on p "Rebuild Kit includes inner DU bushing, outer DU bushing, washer, spindle spring…" at bounding box center [496, 146] width 213 height 25
drag, startPoint x: 439, startPoint y: 163, endPoint x: 407, endPoint y: 149, distance: 35.2
click at [407, 149] on p "Rebuild Kit includes inner DU bushing, outer DU bushing, washer, spindle spring…" at bounding box center [496, 146] width 213 height 25
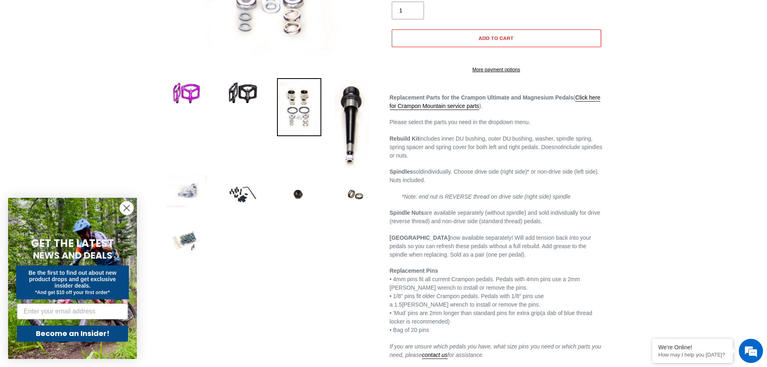
click at [406, 142] on strong "Rebuild Kit" at bounding box center [405, 138] width 30 height 6
drag, startPoint x: 405, startPoint y: 143, endPoint x: 468, endPoint y: 165, distance: 66.1
click at [468, 160] on p "Rebuild Kit includes inner DU bushing, outer DU bushing, washer, spindle spring…" at bounding box center [496, 146] width 213 height 25
click at [472, 160] on p "Rebuild Kit includes inner DU bushing, outer DU bushing, washer, spindle spring…" at bounding box center [496, 146] width 213 height 25
drag, startPoint x: 458, startPoint y: 169, endPoint x: 394, endPoint y: 149, distance: 67.0
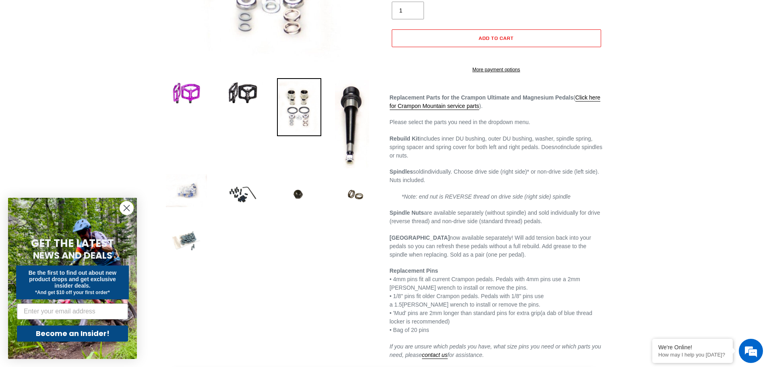
click at [394, 150] on p "Rebuild Kit includes inner DU bushing, outer DU bushing, washer, spindle spring…" at bounding box center [496, 146] width 213 height 25
click at [399, 142] on strong "Rebuild Kit" at bounding box center [405, 138] width 30 height 6
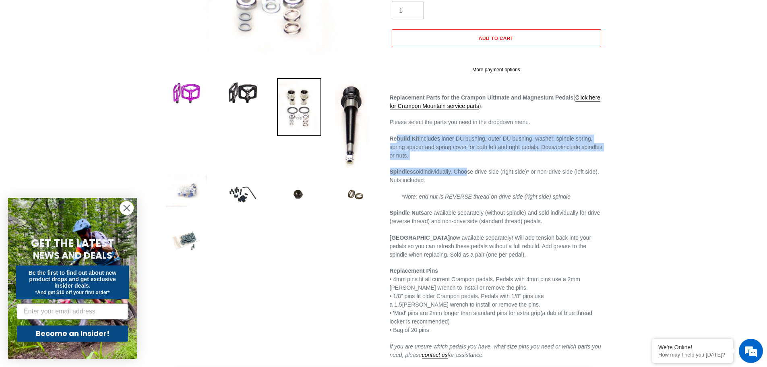
drag, startPoint x: 413, startPoint y: 150, endPoint x: 470, endPoint y: 176, distance: 62.5
click at [467, 176] on div "Replacement Parts for the Crampon Ultimate and Magnesium Pedals ( Click here fo…" at bounding box center [496, 226] width 213 height 266
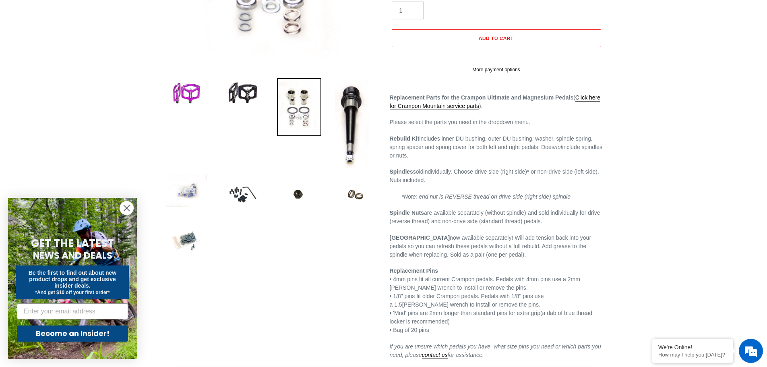
click at [471, 176] on div "Replacement Parts for the Crampon Ultimate and Magnesium Pedals ( Click here fo…" at bounding box center [496, 226] width 213 height 266
click at [488, 157] on p "Rebuild Kit includes inner DU bushing, outer DU bushing, washer, spindle spring…" at bounding box center [496, 146] width 213 height 25
drag, startPoint x: 496, startPoint y: 165, endPoint x: 416, endPoint y: 151, distance: 81.3
click at [416, 151] on p "Rebuild Kit includes inner DU bushing, outer DU bushing, washer, spindle spring…" at bounding box center [496, 146] width 213 height 25
click at [415, 142] on strong "Rebuild Kit" at bounding box center [405, 138] width 30 height 6
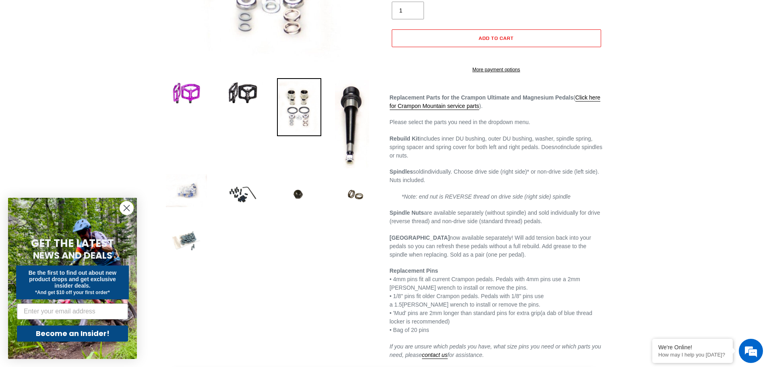
drag, startPoint x: 402, startPoint y: 146, endPoint x: 463, endPoint y: 167, distance: 64.6
click at [463, 160] on p "Rebuild Kit includes inner DU bushing, outer DU bushing, washer, spindle spring…" at bounding box center [496, 146] width 213 height 25
click at [467, 160] on p "Rebuild Kit includes inner DU bushing, outer DU bushing, washer, spindle spring…" at bounding box center [496, 146] width 213 height 25
drag, startPoint x: 492, startPoint y: 158, endPoint x: 496, endPoint y: 159, distance: 4.9
click at [493, 159] on p "Rebuild Kit includes inner DU bushing, outer DU bushing, washer, spindle spring…" at bounding box center [496, 146] width 213 height 25
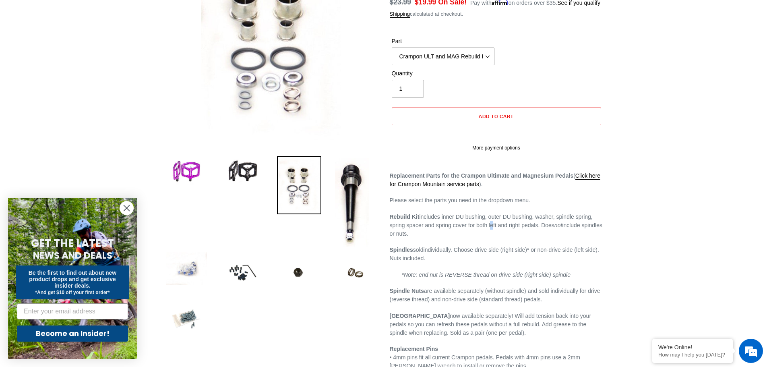
scroll to position [161, 0]
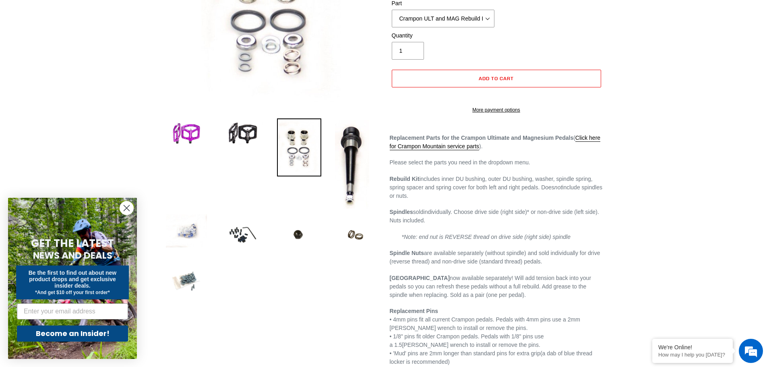
click at [468, 200] on p "Rebuild Kit includes inner DU bushing, outer DU bushing, washer, spindle spring…" at bounding box center [496, 187] width 213 height 25
drag, startPoint x: 457, startPoint y: 207, endPoint x: 393, endPoint y: 190, distance: 67.1
click at [393, 190] on p "Rebuild Kit includes inner DU bushing, outer DU bushing, washer, spindle spring…" at bounding box center [496, 187] width 213 height 25
click at [393, 182] on strong "Rebuild Kit" at bounding box center [405, 179] width 30 height 6
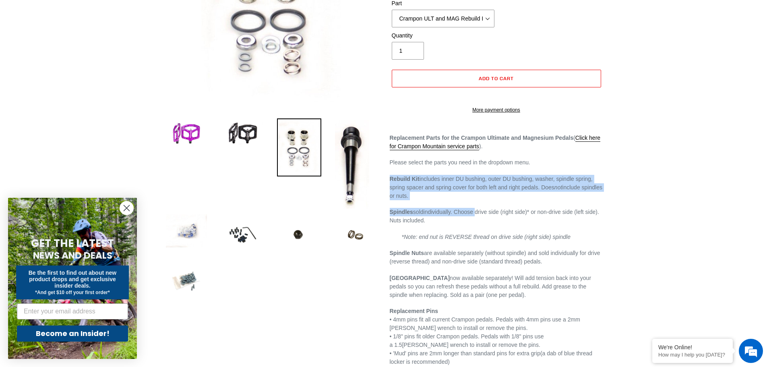
drag, startPoint x: 393, startPoint y: 190, endPoint x: 459, endPoint y: 217, distance: 71.9
click at [459, 217] on div "Replacement Parts for the Crampon Ultimate and Magnesium Pedals ( Click here fo…" at bounding box center [496, 267] width 213 height 266
drag, startPoint x: 461, startPoint y: 217, endPoint x: 472, endPoint y: 211, distance: 13.0
click at [461, 217] on p "Spindles sold individually. Choose drive side (right side)* or non-drive side (…" at bounding box center [496, 216] width 213 height 17
click at [488, 200] on p "Rebuild Kit includes inner DU bushing, outer DU bushing, washer, spindle spring…" at bounding box center [496, 187] width 213 height 25
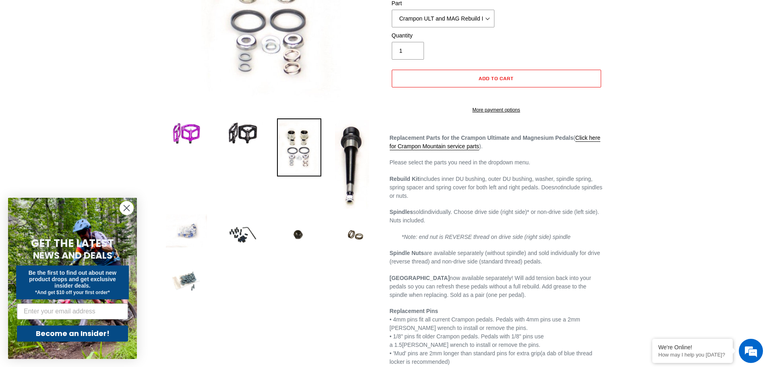
click at [613, 190] on div at bounding box center [383, 158] width 483 height 483
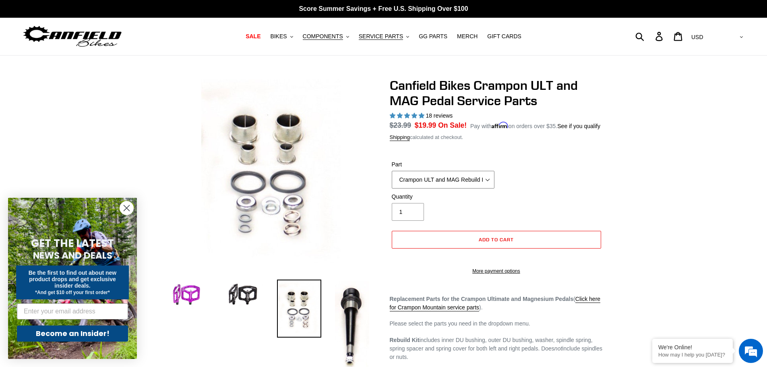
click at [477, 177] on select "Crampon ULT and MAG Rebuild Kit Crampon ULT and MAG 4mm x 8mm Pin Kit - Silver …" at bounding box center [443, 180] width 103 height 18
click at [392, 171] on select "Crampon ULT and MAG Rebuild Kit Crampon ULT and MAG 4mm x 8mm Pin Kit - Silver …" at bounding box center [443, 180] width 103 height 18
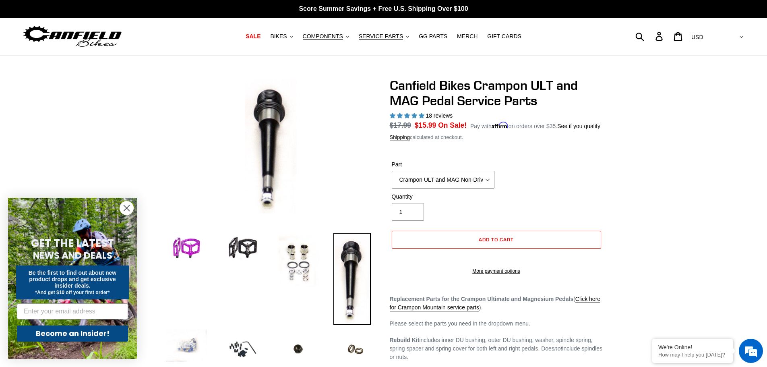
click at [451, 178] on select "Crampon ULT and MAG Rebuild Kit Crampon ULT and MAG 4mm x 8mm Pin Kit - Silver …" at bounding box center [443, 180] width 103 height 18
click at [392, 171] on select "Crampon ULT and MAG Rebuild Kit Crampon ULT and MAG 4mm x 8mm Pin Kit - Silver …" at bounding box center [443, 180] width 103 height 18
click at [469, 178] on select "Crampon ULT and MAG Rebuild Kit Crampon ULT and MAG 4mm x 8mm Pin Kit - Silver …" at bounding box center [443, 180] width 103 height 18
click at [392, 171] on select "Crampon ULT and MAG Rebuild Kit Crampon ULT and MAG 4mm x 8mm Pin Kit - Silver …" at bounding box center [443, 180] width 103 height 18
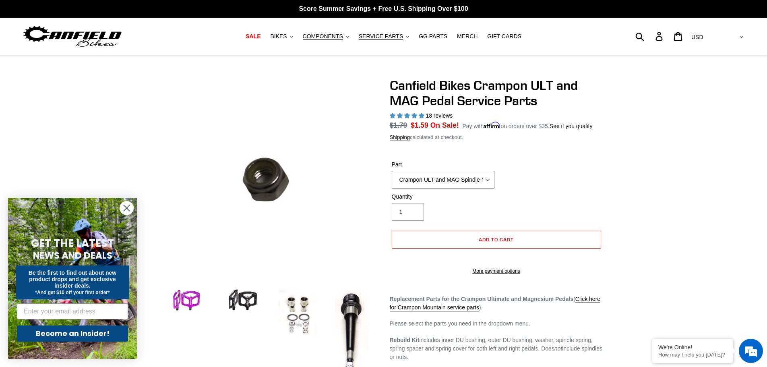
drag, startPoint x: 450, startPoint y: 176, endPoint x: 458, endPoint y: 179, distance: 8.5
click at [450, 176] on select "Crampon ULT and MAG Rebuild Kit Crampon ULT and MAG 4mm x 8mm Pin Kit - Silver …" at bounding box center [443, 180] width 103 height 18
click at [392, 171] on select "Crampon ULT and MAG Rebuild Kit Crampon ULT and MAG 4mm x 8mm Pin Kit - Silver …" at bounding box center [443, 180] width 103 height 18
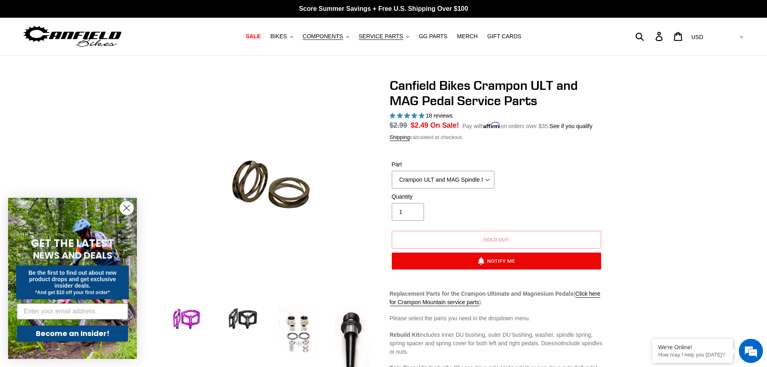
drag, startPoint x: 536, startPoint y: 157, endPoint x: 545, endPoint y: 158, distance: 8.5
click at [538, 157] on form "Part Crampon ULT and MAG Rebuild Kit Crampon ULT and MAG 4mm x 8mm Pin Kit - Si…" at bounding box center [496, 212] width 213 height 130
click at [639, 151] on div at bounding box center [383, 317] width 767 height 478
click at [479, 172] on select "Crampon ULT and MAG Rebuild Kit Crampon ULT and MAG 4mm x 8mm Pin Kit - Silver …" at bounding box center [443, 180] width 103 height 18
select select "Crampon ULT and MAG Rebuild Kit"
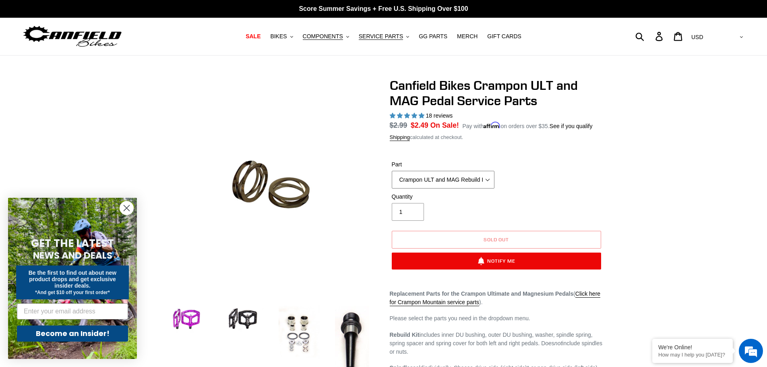
click at [392, 171] on select "Crampon ULT and MAG Rebuild Kit Crampon ULT and MAG 4mm x 8mm Pin Kit - Silver …" at bounding box center [443, 180] width 103 height 18
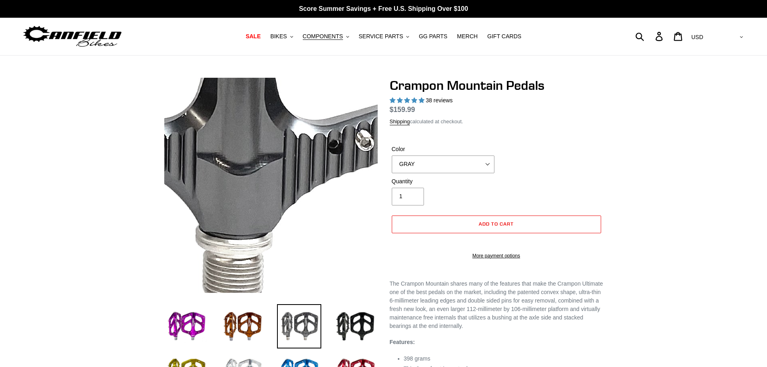
select select "highest-rating"
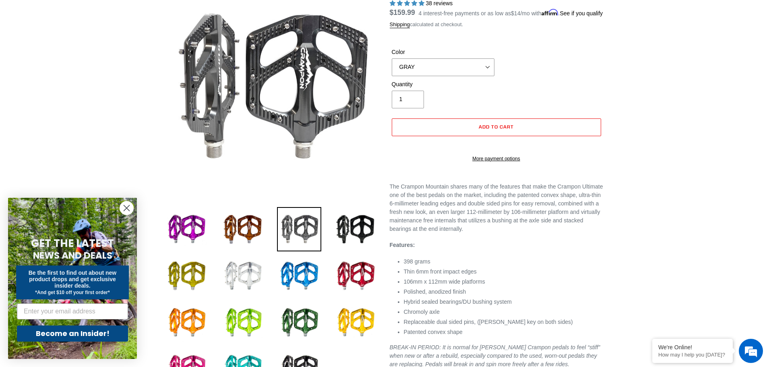
scroll to position [242, 0]
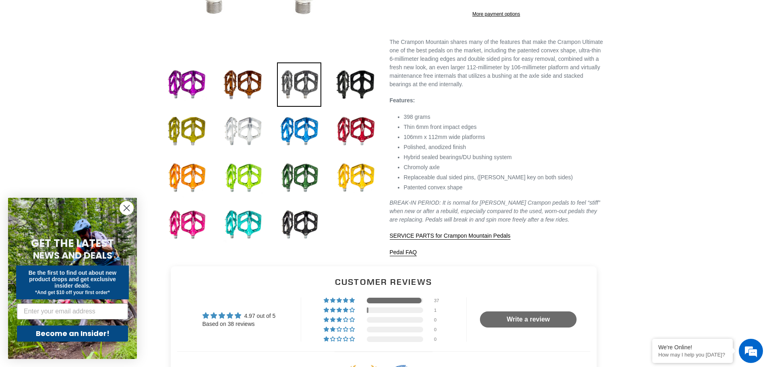
drag, startPoint x: 567, startPoint y: 119, endPoint x: 571, endPoint y: 122, distance: 5.3
click at [567, 105] on p "Features:" at bounding box center [496, 100] width 213 height 8
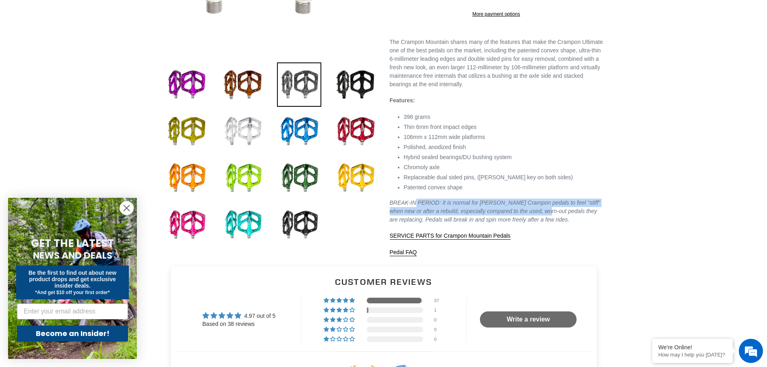
drag, startPoint x: 414, startPoint y: 213, endPoint x: 531, endPoint y: 234, distance: 119.0
click at [531, 234] on div "The Crampon Mountain shares many of the features that make the Crampon Ultimate…" at bounding box center [496, 147] width 213 height 219
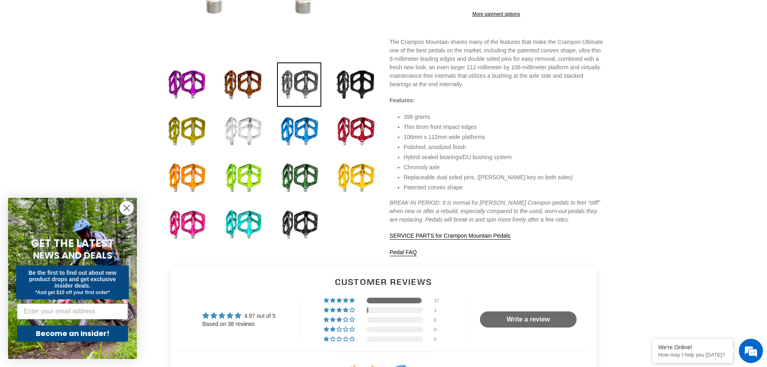
click at [546, 224] on p "BREAK-IN PERIOD: It is normal for Canfield Crampon pedals to feel “stiff” when …" at bounding box center [496, 211] width 213 height 25
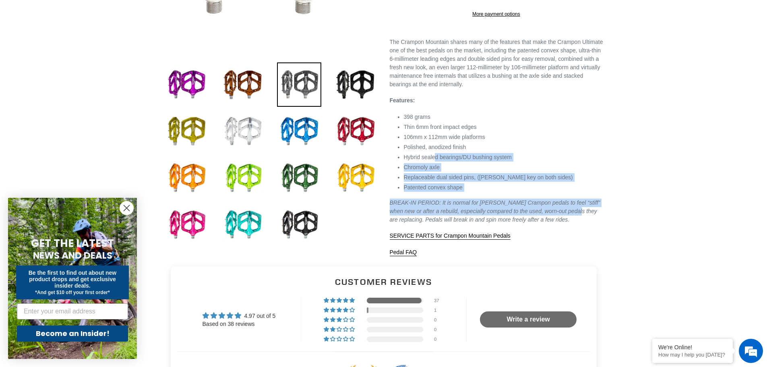
drag, startPoint x: 555, startPoint y: 235, endPoint x: 433, endPoint y: 173, distance: 136.5
click at [433, 173] on div "The Crampon Mountain shares many of the features that make the Crampon Ultimate…" at bounding box center [496, 147] width 213 height 219
click at [433, 161] on li "Hybrid sealed bearings/DU bushing system" at bounding box center [503, 157] width 199 height 8
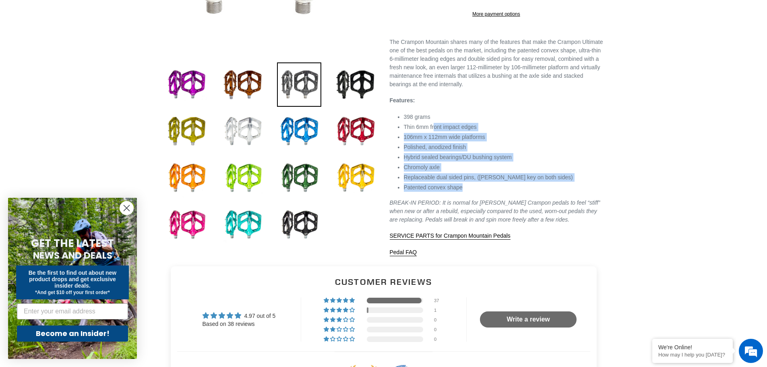
drag, startPoint x: 435, startPoint y: 141, endPoint x: 502, endPoint y: 208, distance: 94.8
click at [502, 192] on ul "398 grams Thin 6mm front impact edges 106mm x 112mm wide platforms Polished, an…" at bounding box center [503, 152] width 199 height 79
click at [502, 192] on li "Patented convex shape" at bounding box center [503, 187] width 199 height 8
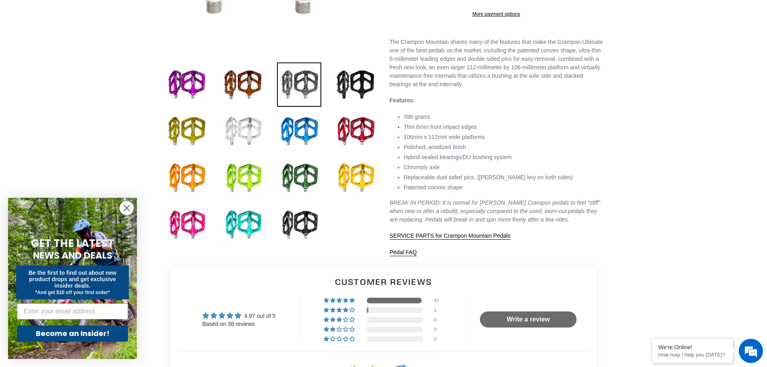
click at [503, 110] on div "The Crampon Mountain shares many of the features that make the Crampon Ultimate…" at bounding box center [496, 147] width 213 height 219
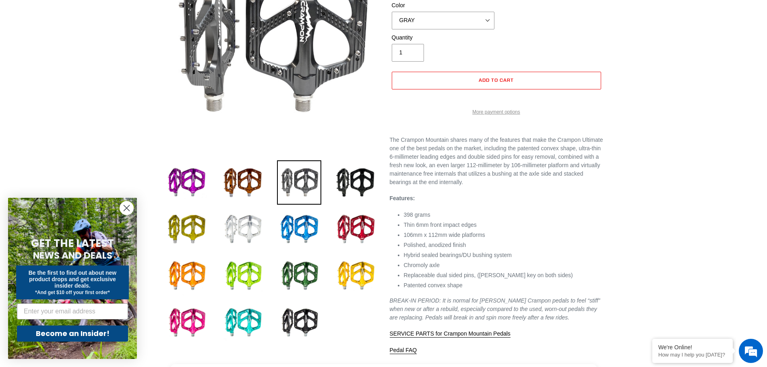
scroll to position [121, 0]
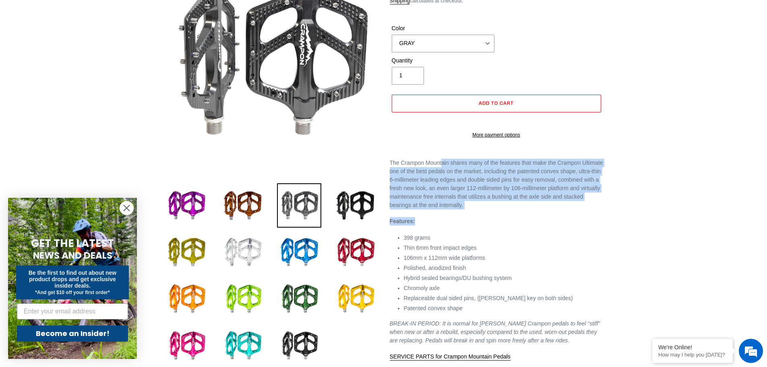
drag, startPoint x: 443, startPoint y: 180, endPoint x: 506, endPoint y: 229, distance: 80.1
click at [506, 229] on div "The Crampon Mountain shares many of the features that make the Crampon Ultimate…" at bounding box center [496, 268] width 213 height 219
drag, startPoint x: 505, startPoint y: 229, endPoint x: 496, endPoint y: 228, distance: 9.7
click at [505, 229] on div "The Crampon Mountain shares many of the features that make the Crampon Ultimate…" at bounding box center [496, 268] width 213 height 219
click at [475, 209] on p "The Crampon Mountain shares many of the features that make the Crampon Ultimate…" at bounding box center [496, 184] width 213 height 51
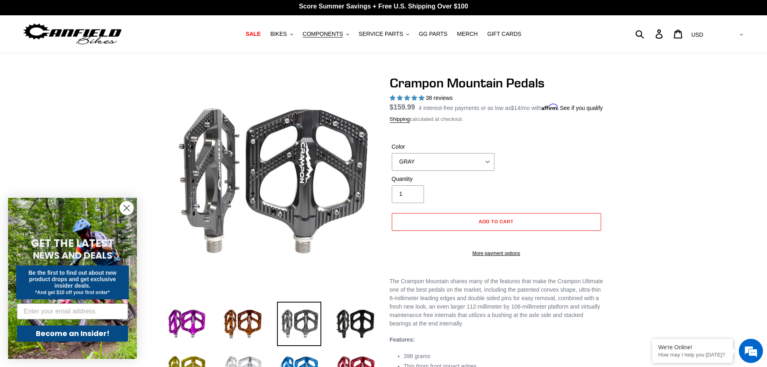
scroll to position [0, 0]
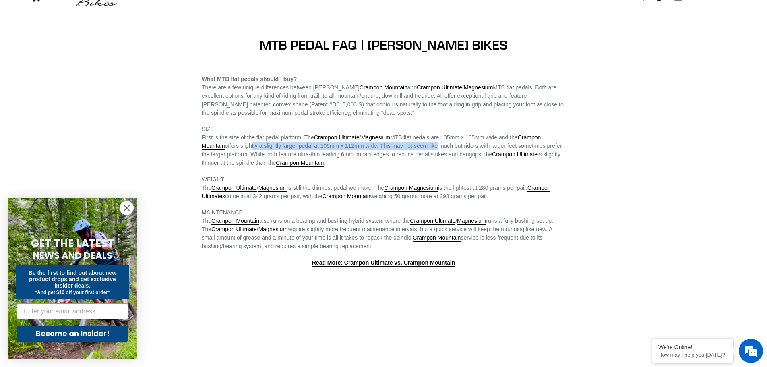
drag, startPoint x: 252, startPoint y: 146, endPoint x: 457, endPoint y: 147, distance: 205.0
click at [450, 147] on span "First is the size of the flat pedal platform. The Crampon Ultimate / Magnesium …" at bounding box center [382, 150] width 360 height 33
click at [457, 147] on span "First is the size of the flat pedal platform. The Crampon Ultimate / Magnesium …" at bounding box center [382, 150] width 360 height 33
drag, startPoint x: 458, startPoint y: 147, endPoint x: 293, endPoint y: 148, distance: 164.7
click at [294, 148] on span "First is the size of the flat pedal platform. The Crampon Ultimate / Magnesium …" at bounding box center [382, 150] width 360 height 33
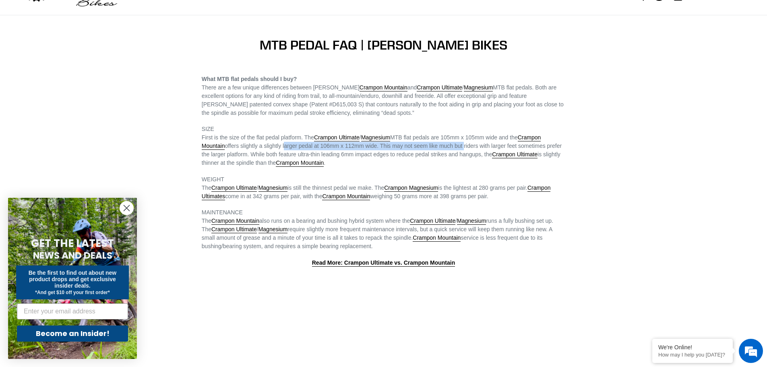
click at [293, 148] on span "First is the size of the flat pedal platform. The Crampon Ultimate / Magnesium …" at bounding box center [382, 150] width 360 height 33
drag, startPoint x: 286, startPoint y: 147, endPoint x: 461, endPoint y: 149, distance: 175.6
click at [459, 148] on span "First is the size of the flat pedal platform. The Crampon Ultimate / Magnesium …" at bounding box center [382, 150] width 360 height 33
click at [463, 149] on span "First is the size of the flat pedal platform. The Crampon Ultimate / Magnesium …" at bounding box center [382, 150] width 360 height 33
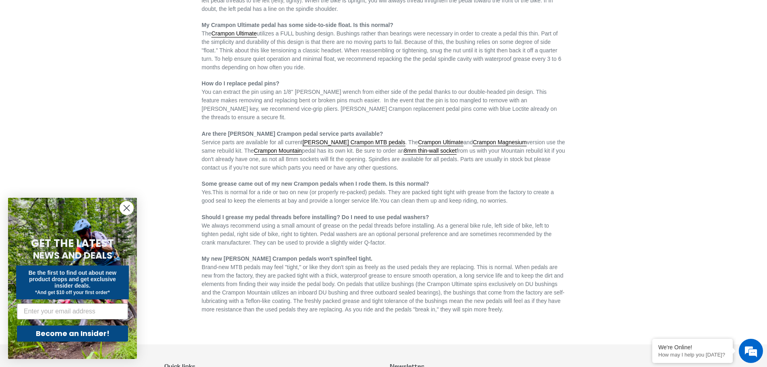
scroll to position [644, 0]
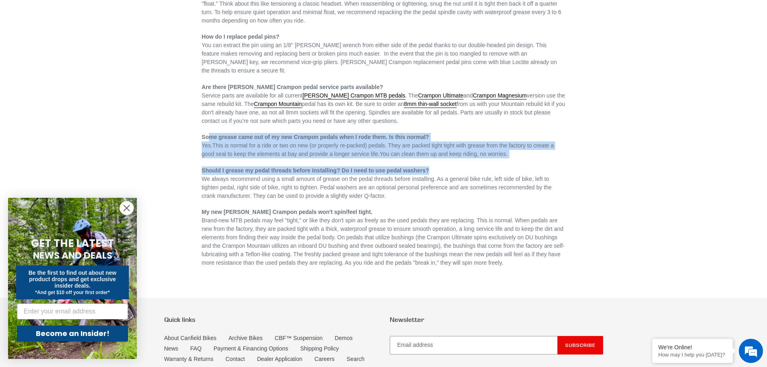
drag, startPoint x: 217, startPoint y: 130, endPoint x: 440, endPoint y: 152, distance: 224.1
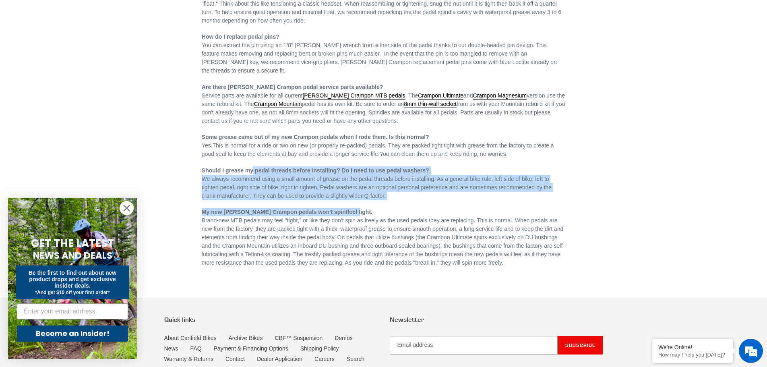
drag, startPoint x: 253, startPoint y: 160, endPoint x: 393, endPoint y: 198, distance: 145.5
drag, startPoint x: 392, startPoint y: 198, endPoint x: 401, endPoint y: 191, distance: 11.5
click at [387, 180] on span "We always recommend using a small amount of grease on the pedal threads before …" at bounding box center [377, 187] width 350 height 23
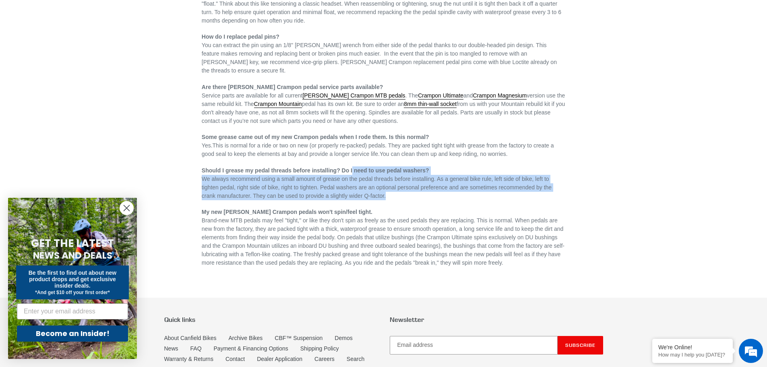
drag, startPoint x: 361, startPoint y: 167, endPoint x: 411, endPoint y: 193, distance: 56.6
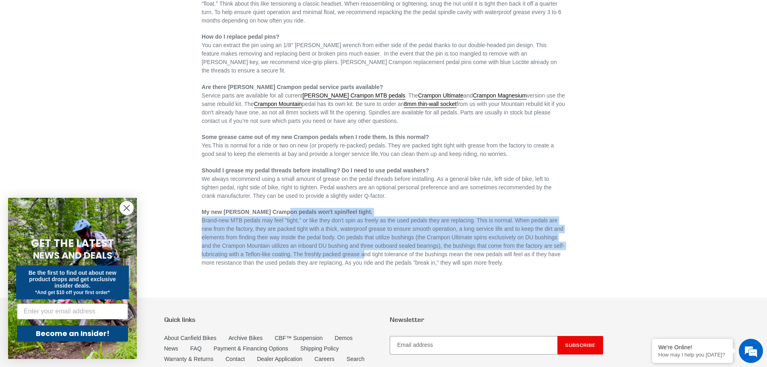
drag, startPoint x: 281, startPoint y: 201, endPoint x: 373, endPoint y: 244, distance: 101.1
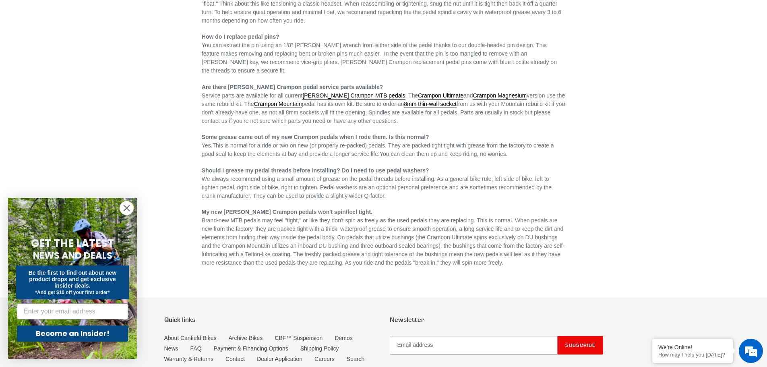
click at [379, 243] on div "Brand-new MTB pedals may feel "tight," or like they don't spin as freely as the…" at bounding box center [384, 241] width 364 height 51
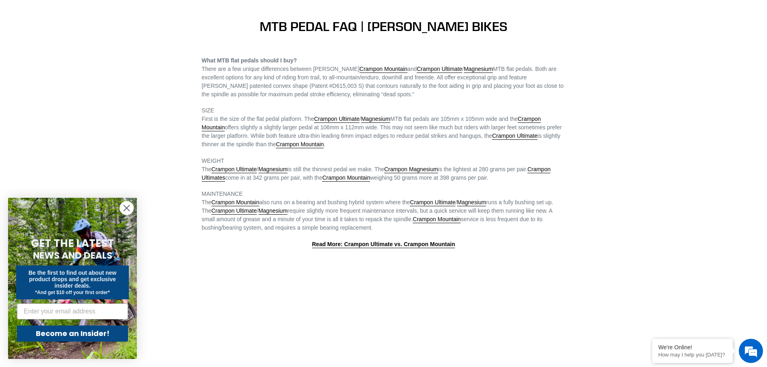
scroll to position [0, 0]
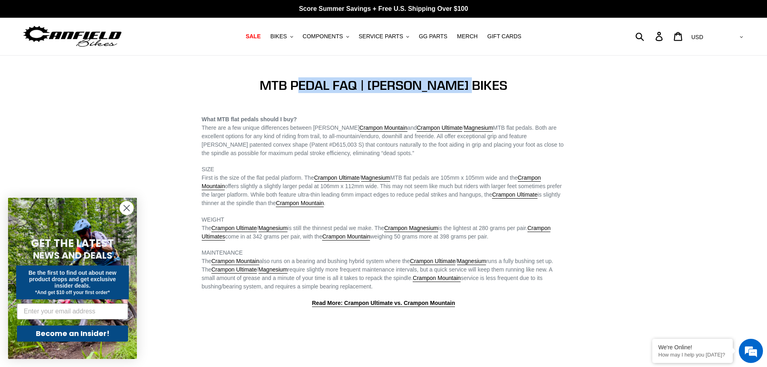
drag, startPoint x: 454, startPoint y: 79, endPoint x: 514, endPoint y: 79, distance: 59.6
click at [514, 79] on h1 "MTB PEDAL FAQ | CANFIELD BIKES" at bounding box center [384, 85] width 364 height 15
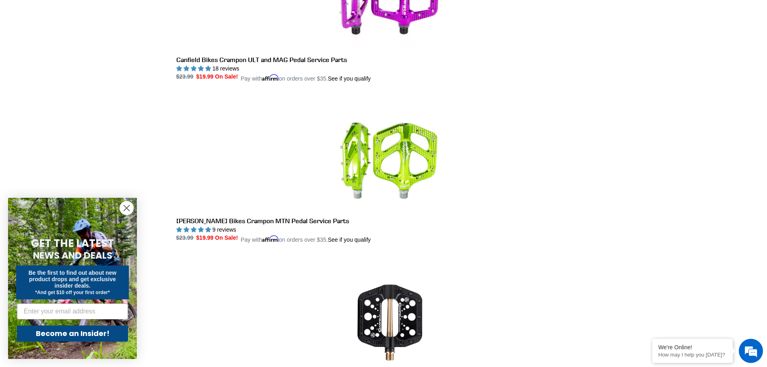
scroll to position [805, 0]
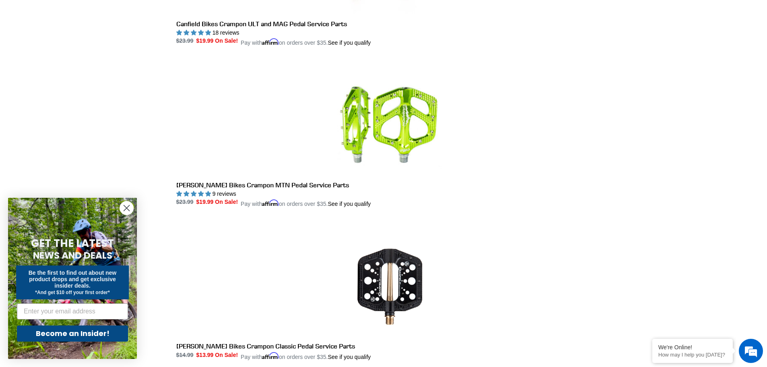
drag, startPoint x: 342, startPoint y: 163, endPoint x: 457, endPoint y: 211, distance: 124.6
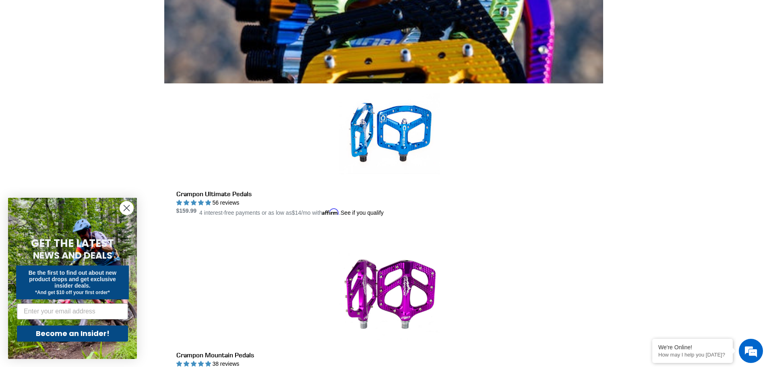
scroll to position [161, 0]
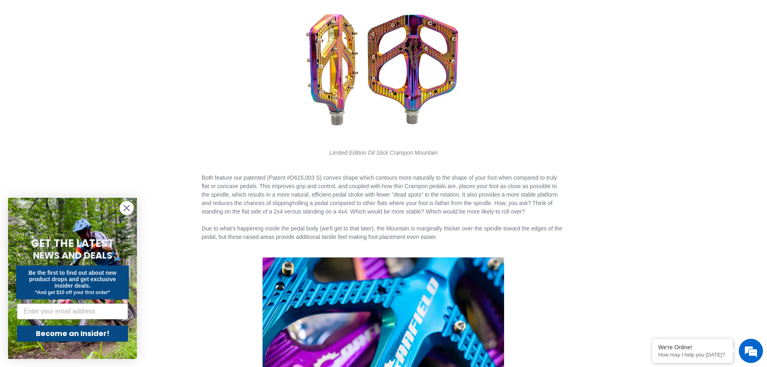
scroll to position [846, 0]
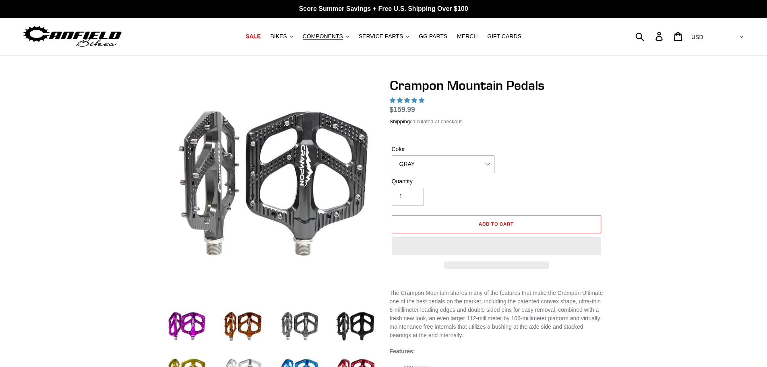
click at [463, 157] on select "GRAY BLACK STEALTH - Sold out POLISHED RED BLUE [GEOGRAPHIC_DATA] ORANGE PNW GR…" at bounding box center [443, 164] width 103 height 18
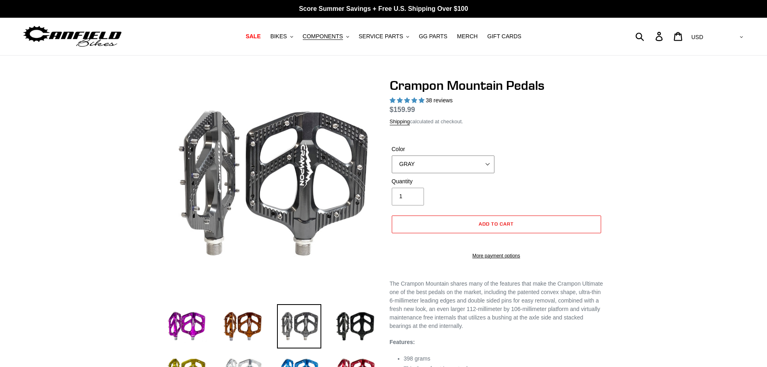
select select "highest-rating"
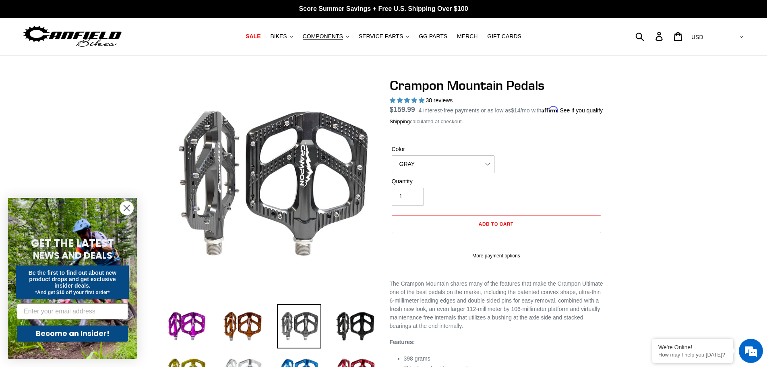
click at [568, 168] on div "Color GRAY BLACK STEALTH - Sold out POLISHED RED BLUE [GEOGRAPHIC_DATA] ORANGE …" at bounding box center [496, 161] width 213 height 32
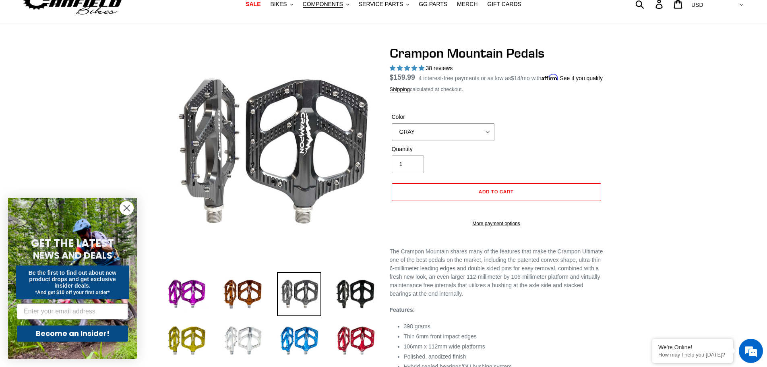
scroll to position [81, 0]
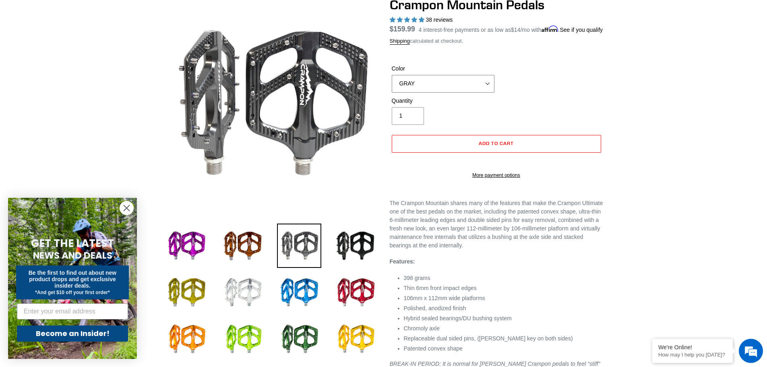
click at [442, 93] on select "GRAY BLACK STEALTH - Sold out POLISHED RED BLUE [GEOGRAPHIC_DATA] ORANGE PNW GR…" at bounding box center [443, 84] width 103 height 18
click at [392, 84] on select "GRAY BLACK STEALTH - Sold out POLISHED RED BLUE [GEOGRAPHIC_DATA] ORANGE PNW GR…" at bounding box center [443, 84] width 103 height 18
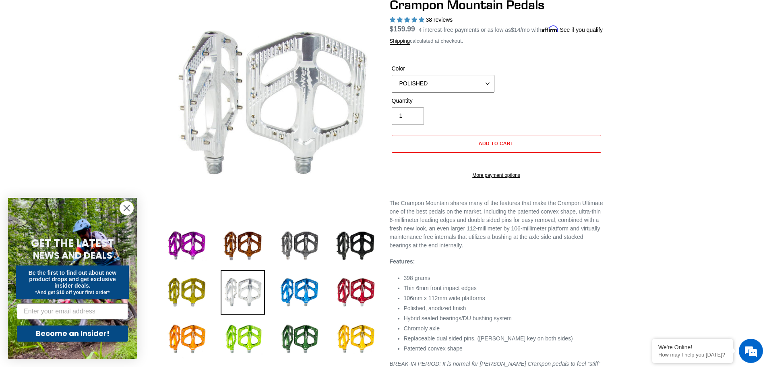
click at [454, 85] on select "GRAY BLACK STEALTH - Sold out POLISHED RED BLUE [GEOGRAPHIC_DATA] ORANGE PNW GR…" at bounding box center [443, 84] width 103 height 18
click at [392, 84] on select "GRAY BLACK STEALTH - Sold out POLISHED RED BLUE [GEOGRAPHIC_DATA] ORANGE PNW GR…" at bounding box center [443, 84] width 103 height 18
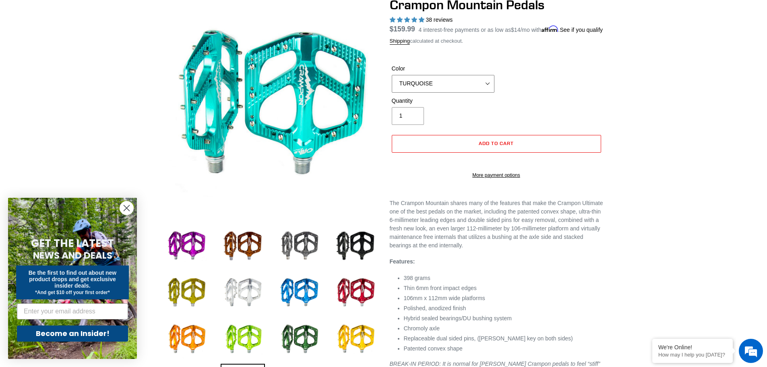
click at [436, 93] on select "GRAY BLACK STEALTH - Sold out POLISHED RED BLUE [GEOGRAPHIC_DATA] ORANGE PNW GR…" at bounding box center [443, 84] width 103 height 18
click at [392, 84] on select "GRAY BLACK STEALTH - Sold out POLISHED RED BLUE [GEOGRAPHIC_DATA] ORANGE PNW GR…" at bounding box center [443, 84] width 103 height 18
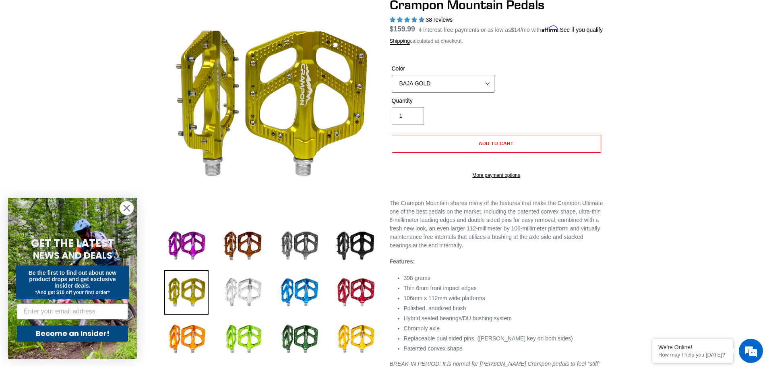
click at [437, 89] on select "GRAY BLACK STEALTH - Sold out POLISHED RED BLUE [GEOGRAPHIC_DATA] ORANGE PNW GR…" at bounding box center [443, 84] width 103 height 18
click at [392, 84] on select "GRAY BLACK STEALTH - Sold out POLISHED RED BLUE [GEOGRAPHIC_DATA] ORANGE PNW GR…" at bounding box center [443, 84] width 103 height 18
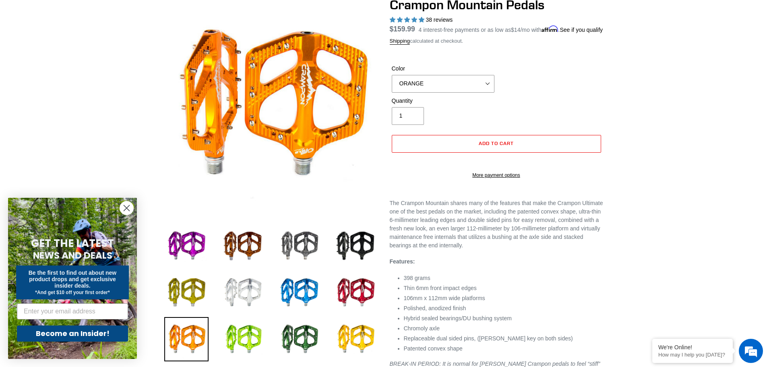
click at [449, 84] on div "Color GRAY BLACK STEALTH - Sold out POLISHED RED BLUE [GEOGRAPHIC_DATA] ORANGE …" at bounding box center [443, 78] width 107 height 28
click at [465, 92] on select "GRAY BLACK STEALTH - Sold out POLISHED RED BLUE [GEOGRAPHIC_DATA] ORANGE PNW GR…" at bounding box center [443, 84] width 103 height 18
select select "PURPLE"
click at [392, 84] on select "GRAY BLACK STEALTH - Sold out POLISHED RED BLUE [GEOGRAPHIC_DATA] ORANGE PNW GR…" at bounding box center [443, 84] width 103 height 18
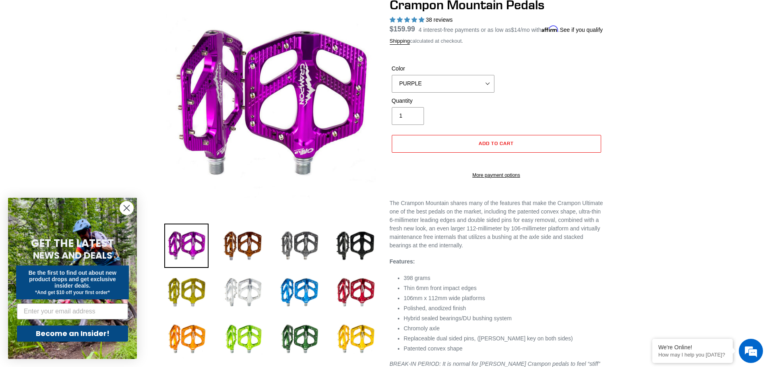
drag, startPoint x: 542, startPoint y: 110, endPoint x: 566, endPoint y: 108, distance: 23.4
click at [542, 109] on div "Quantity 1" at bounding box center [496, 113] width 213 height 32
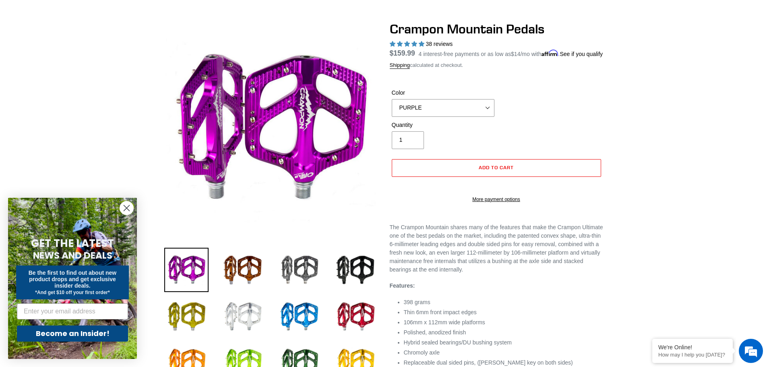
scroll to position [81, 0]
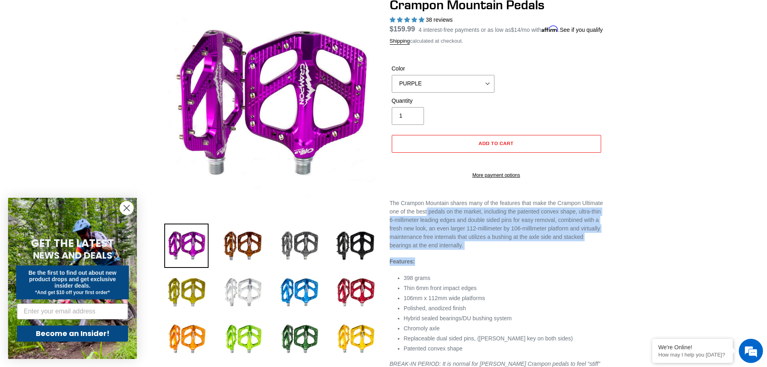
drag, startPoint x: 428, startPoint y: 227, endPoint x: 525, endPoint y: 269, distance: 105.7
click at [525, 269] on div "The Crampon Mountain shares many of the features that make the Crampon Ultimate…" at bounding box center [496, 308] width 213 height 219
drag, startPoint x: 471, startPoint y: 261, endPoint x: 411, endPoint y: 229, distance: 68.5
click at [411, 229] on div "The Crampon Mountain shares many of the features that make the Crampon Ultimate…" at bounding box center [496, 308] width 213 height 219
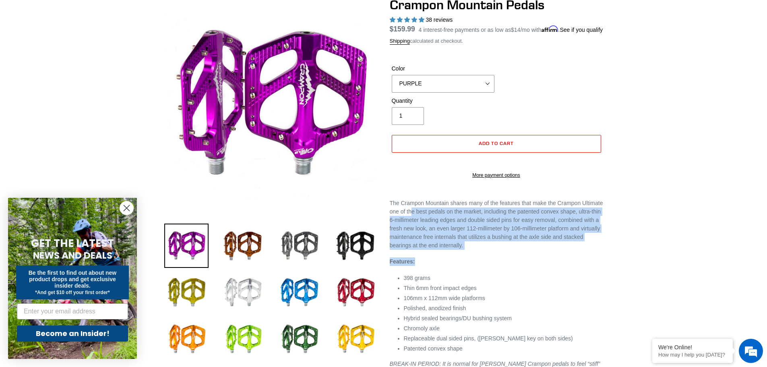
click at [411, 229] on p "The Crampon Mountain shares many of the features that make the Crampon Ultimate…" at bounding box center [496, 224] width 213 height 51
drag, startPoint x: 431, startPoint y: 232, endPoint x: 542, endPoint y: 273, distance: 118.3
click at [542, 273] on div "The Crampon Mountain shares many of the features that make the Crampon Ultimate…" at bounding box center [496, 308] width 213 height 219
click at [548, 273] on div "The Crampon Mountain shares many of the features that make the Crampon Ultimate…" at bounding box center [496, 308] width 213 height 219
click at [552, 248] on p "The Crampon Mountain shares many of the features that make the Crampon Ultimate…" at bounding box center [496, 224] width 213 height 51
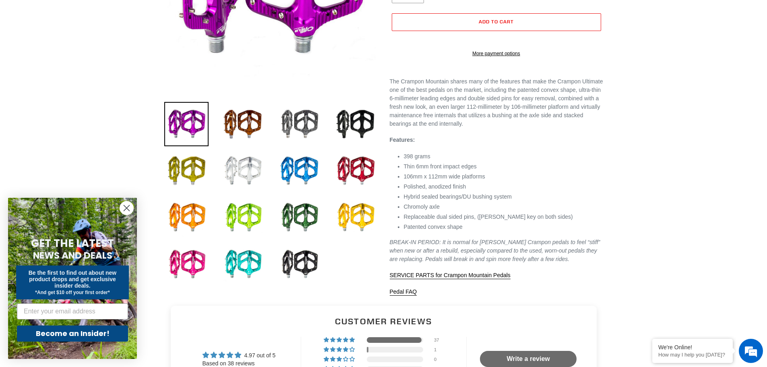
scroll to position [242, 0]
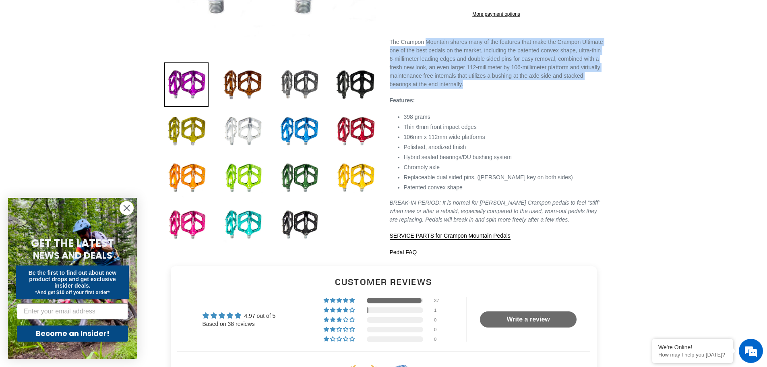
drag, startPoint x: 465, startPoint y: 55, endPoint x: 528, endPoint y: 107, distance: 82.1
click at [528, 107] on div "Crampon Mountain Pedals 38 reviews Regular price $159.99 Sale price $159.99 On …" at bounding box center [490, 46] width 225 height 420
click at [528, 89] on p "The Crampon Mountain shares many of the features that make the Crampon Ultimate…" at bounding box center [496, 63] width 213 height 51
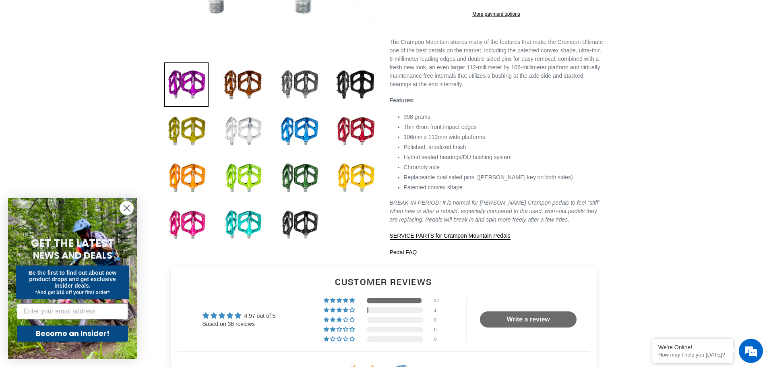
click at [580, 131] on li "Thin 6mm front impact edges" at bounding box center [503, 127] width 199 height 8
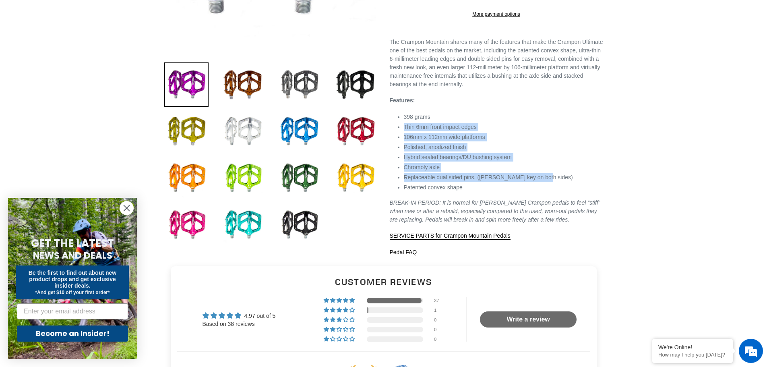
drag, startPoint x: 465, startPoint y: 135, endPoint x: 537, endPoint y: 200, distance: 96.6
click at [537, 192] on ul "398 grams Thin 6mm front impact edges 106mm x 112mm wide platforms Polished, an…" at bounding box center [503, 152] width 199 height 79
click at [537, 182] on li "Replaceable dual sided pins, ([PERSON_NAME] key on both sides)" at bounding box center [503, 177] width 199 height 8
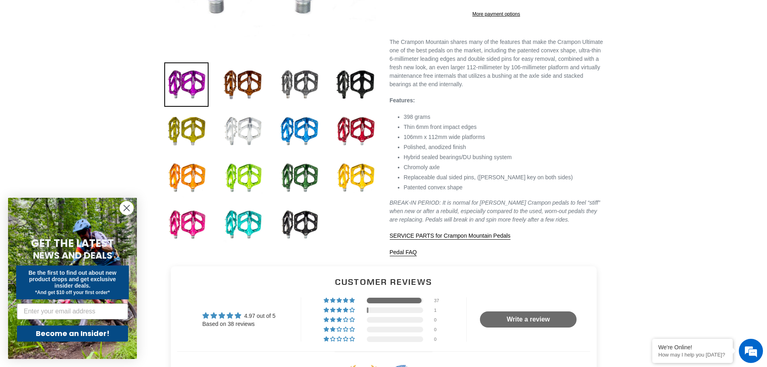
click at [634, 162] on div at bounding box center [383, 46] width 767 height 420
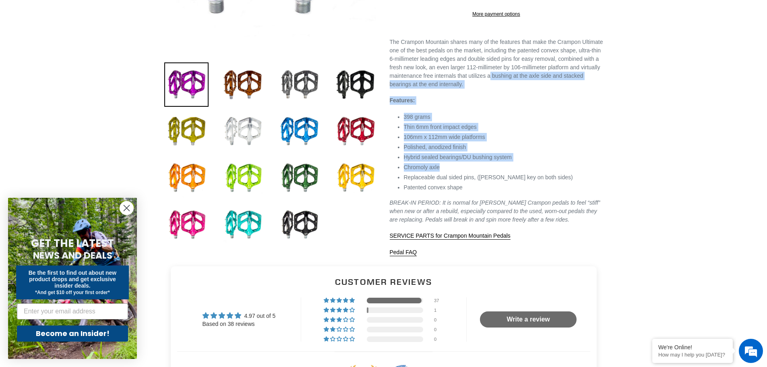
drag, startPoint x: 492, startPoint y: 97, endPoint x: 562, endPoint y: 187, distance: 114.3
click at [562, 187] on div "The Crampon Mountain shares many of the features that make the Crampon Ultimate…" at bounding box center [496, 147] width 213 height 219
drag, startPoint x: 556, startPoint y: 182, endPoint x: 553, endPoint y: 179, distance: 4.3
click at [556, 181] on ul "398 grams Thin 6mm front impact edges 106mm x 112mm wide platforms Polished, an…" at bounding box center [503, 152] width 199 height 79
click at [560, 131] on li "Thin 6mm front impact edges" at bounding box center [503, 127] width 199 height 8
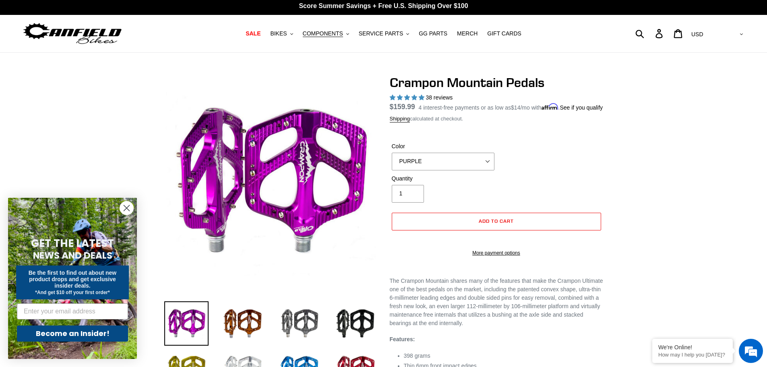
scroll to position [0, 0]
